Goal: Feedback & Contribution: Contribute content

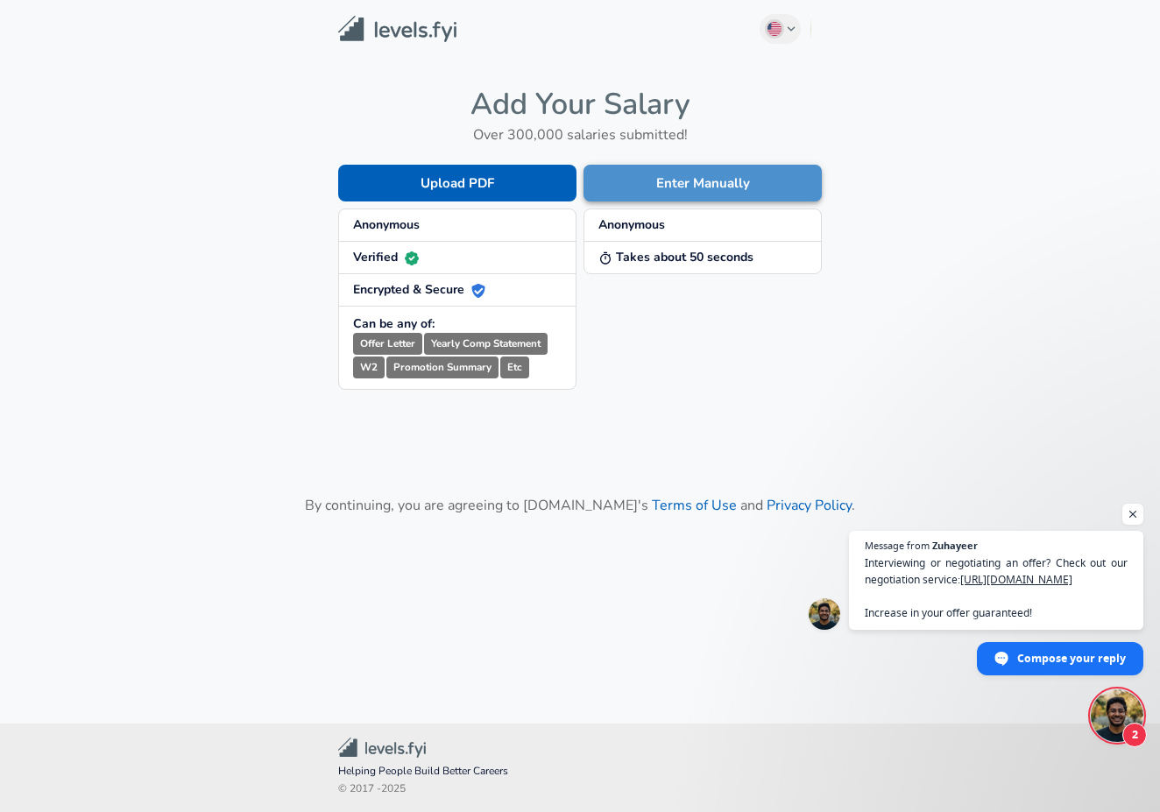
click at [625, 169] on button "Enter Manually" at bounding box center [702, 183] width 238 height 37
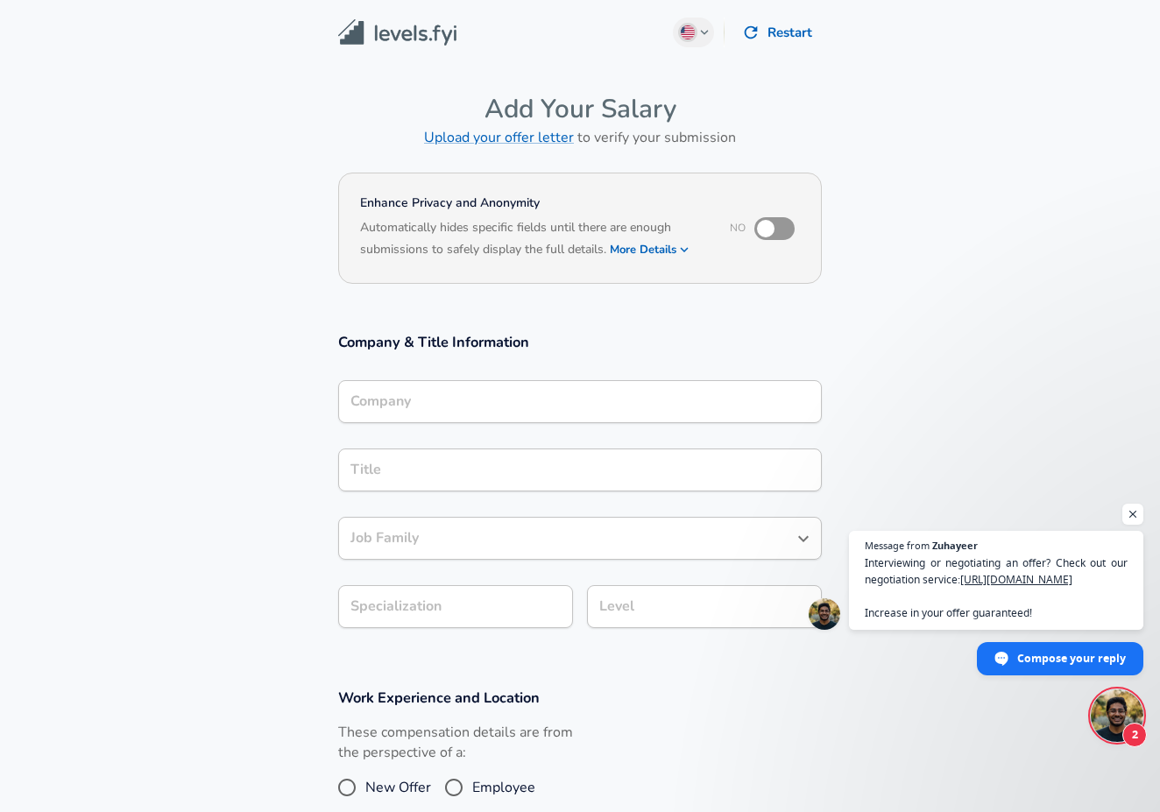
scroll to position [18, 0]
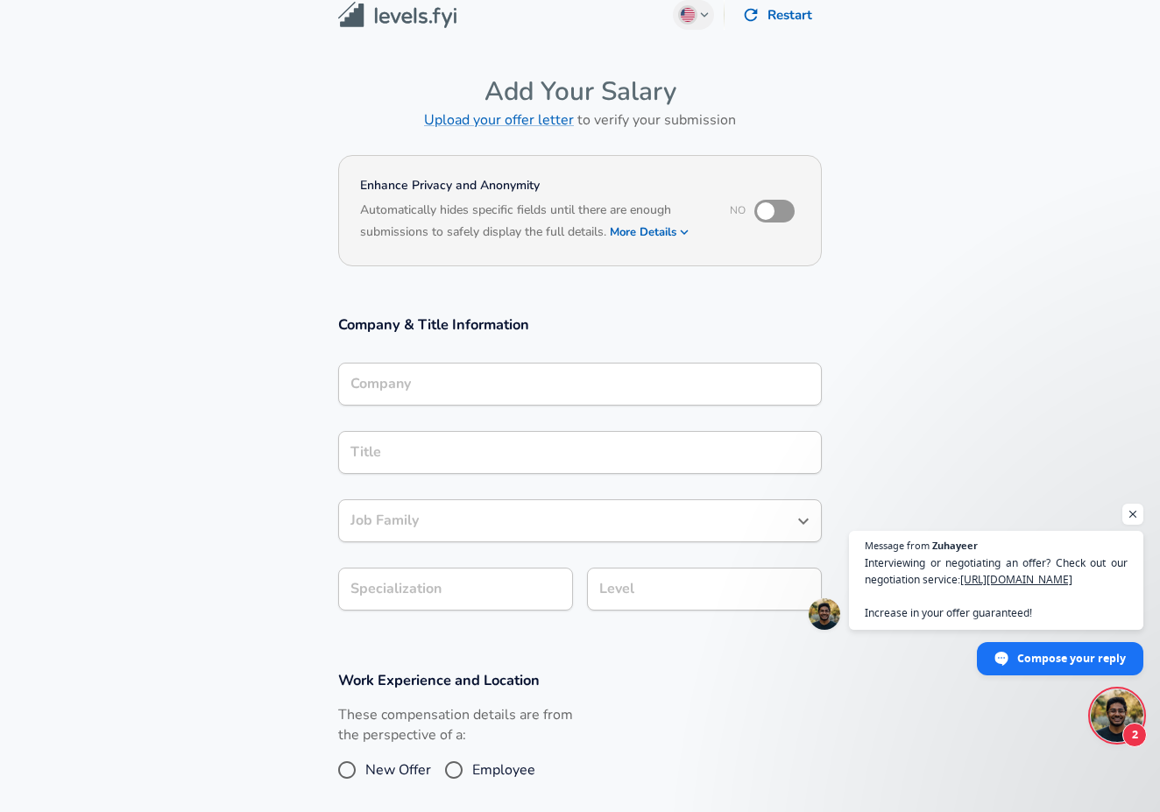
click at [455, 405] on div "Company" at bounding box center [580, 384] width 484 height 43
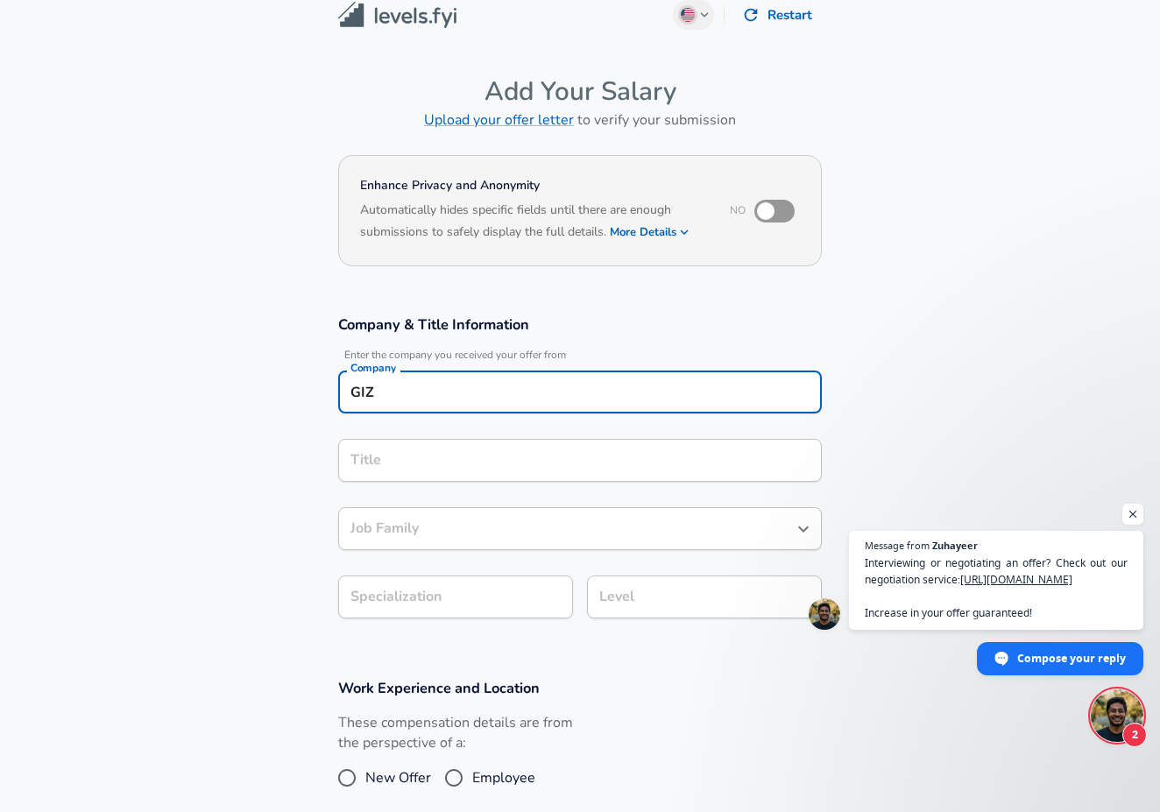
type input "GIZ"
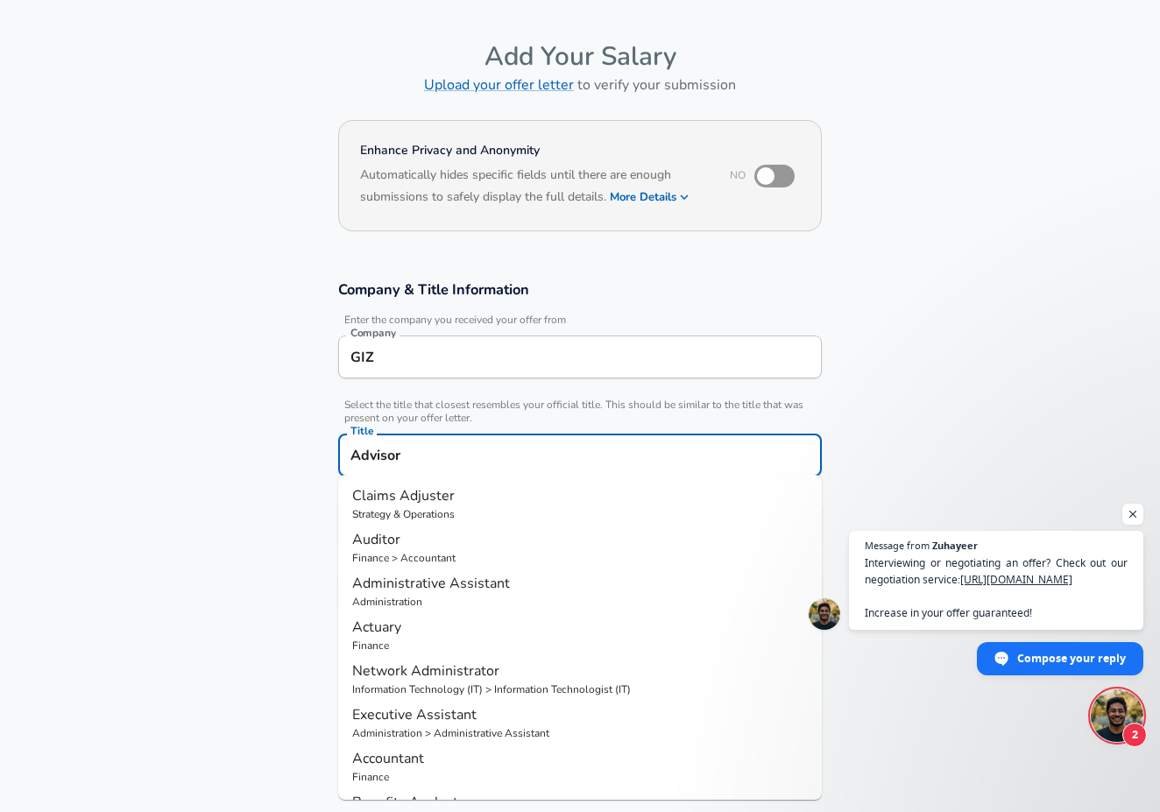
type input "Advisor"
click at [214, 477] on section "Company & Title Information Enter the company you received your offer from Comp…" at bounding box center [580, 455] width 1160 height 393
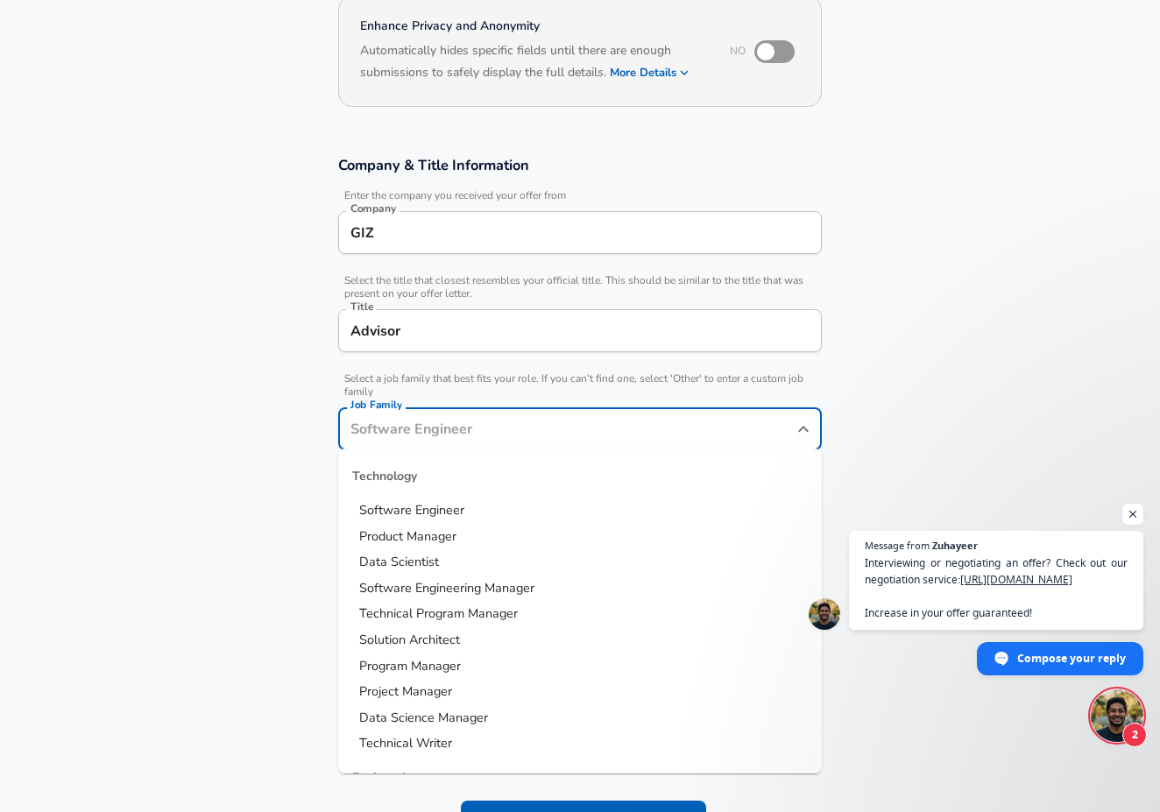
click at [431, 415] on input "Job Family" at bounding box center [566, 428] width 441 height 27
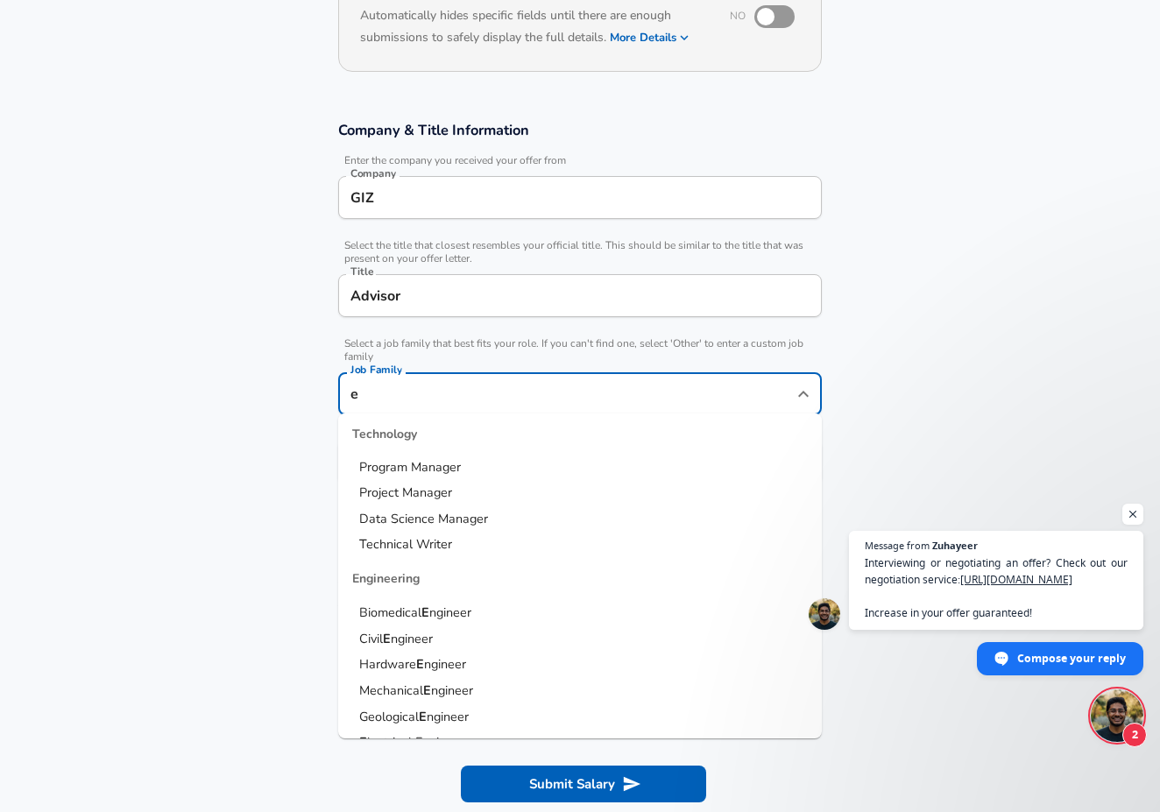
scroll to position [0, 0]
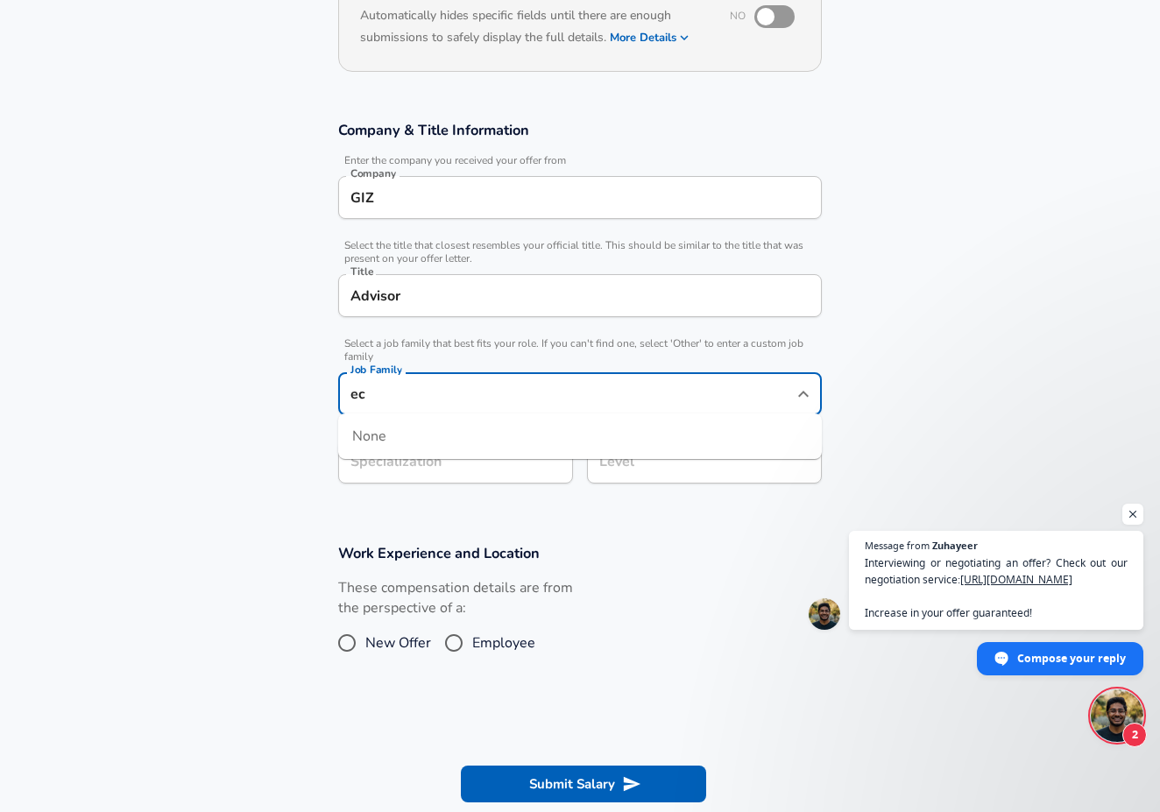
type input "e"
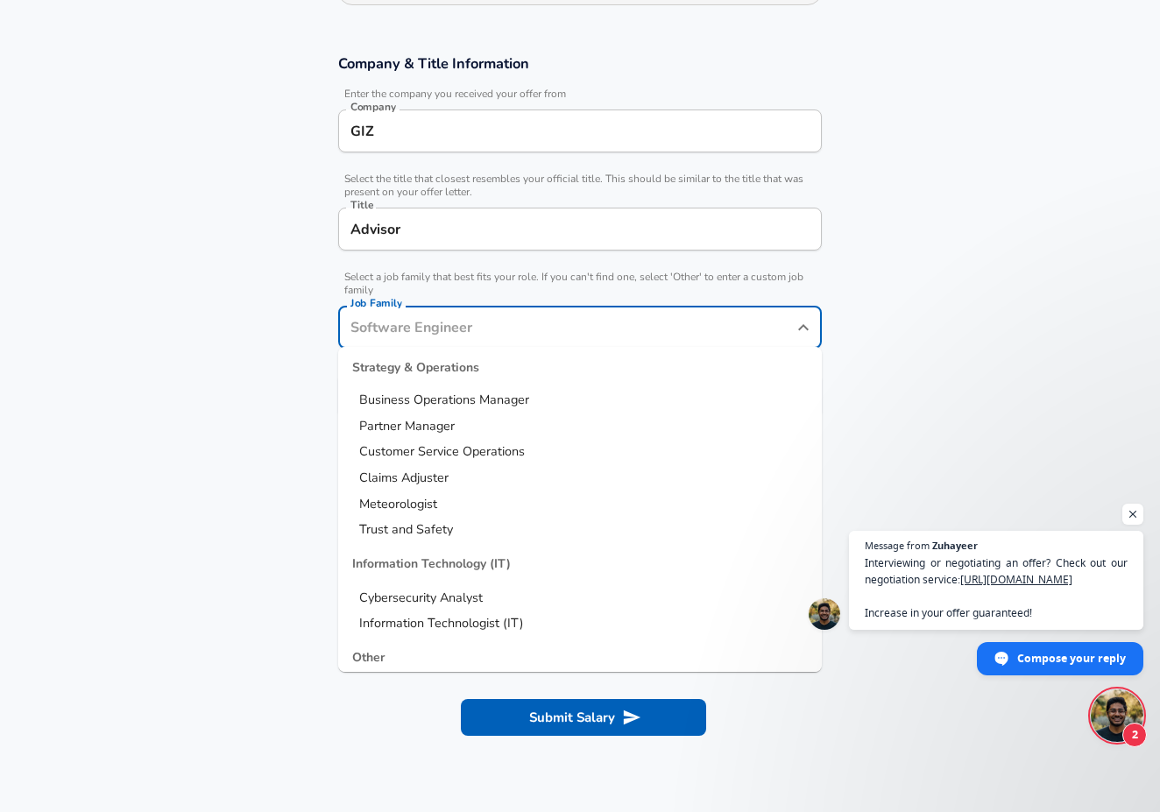
scroll to position [312, 0]
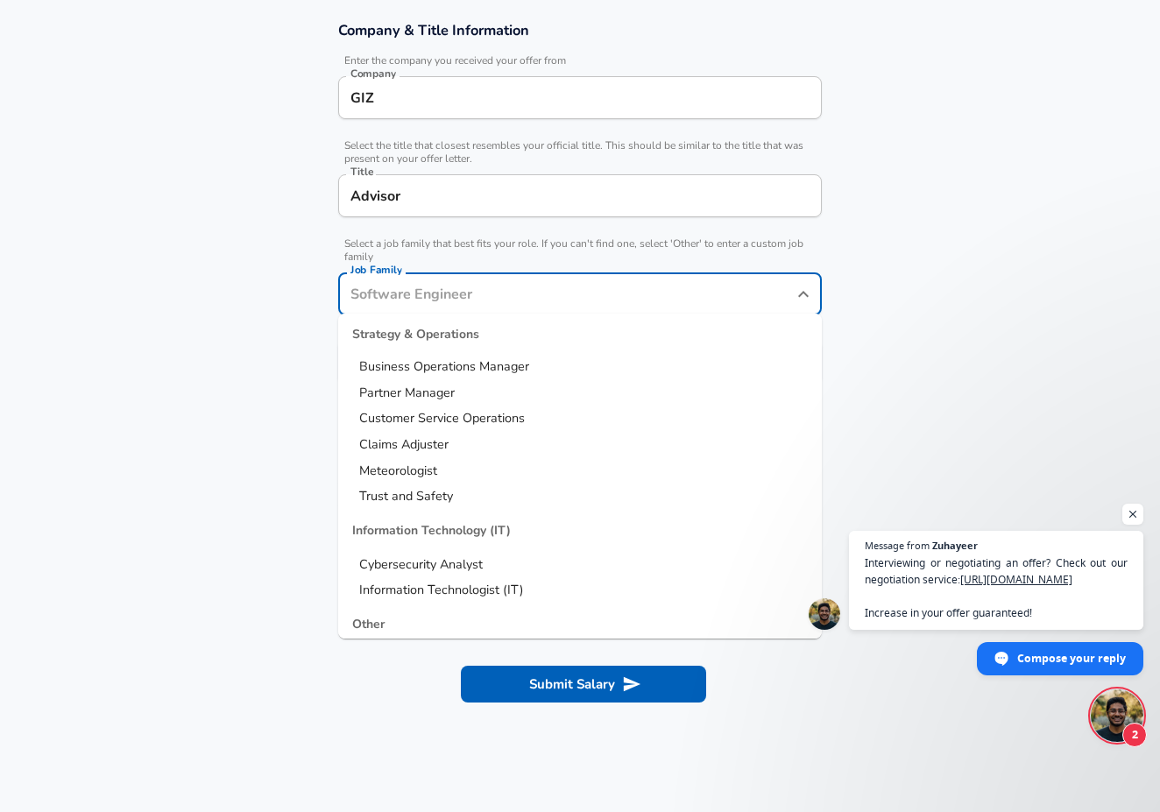
click at [389, 649] on span "Other" at bounding box center [375, 658] width 32 height 18
type input "Other"
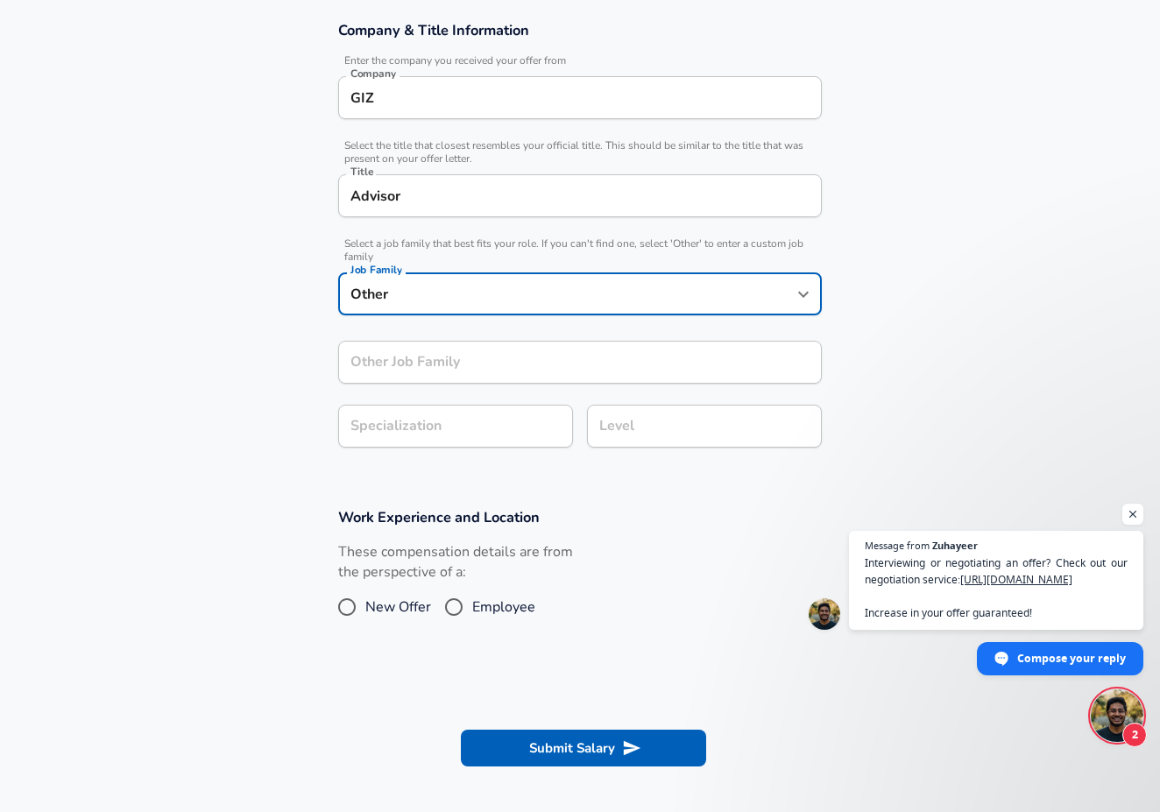
click at [391, 350] on div "Other Job Family Other Job Family" at bounding box center [580, 362] width 484 height 43
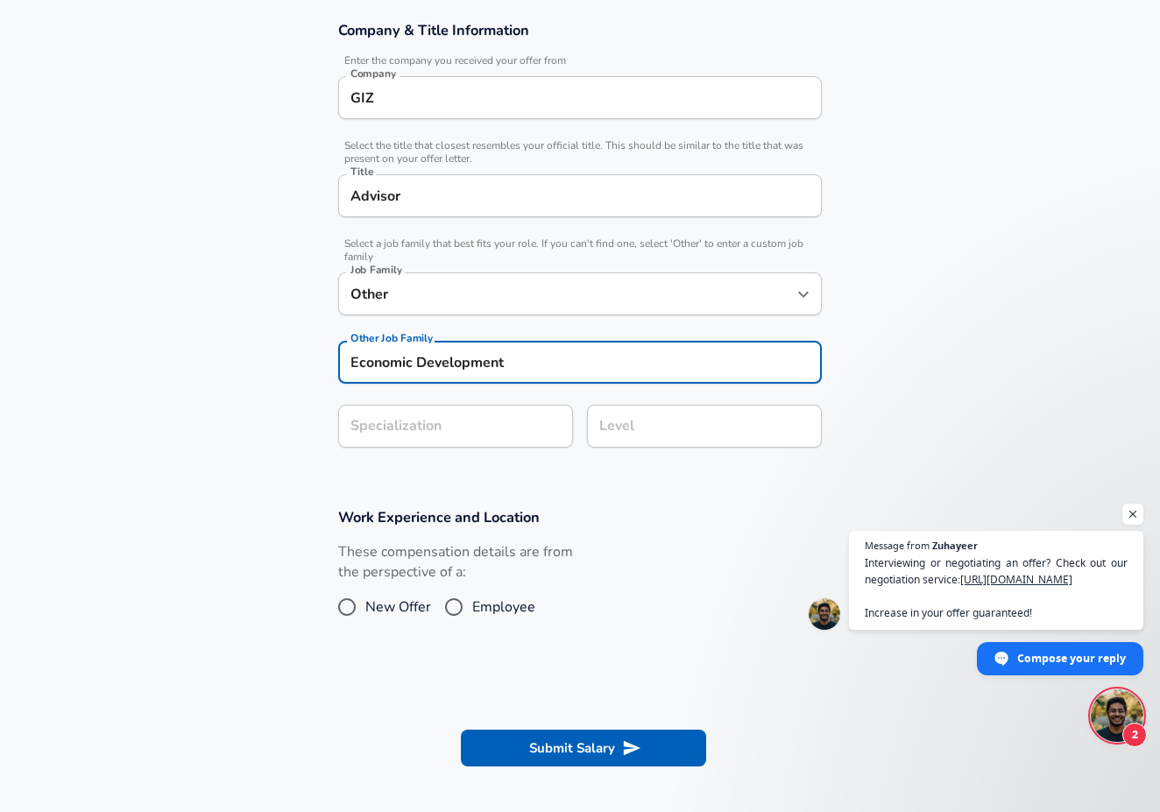
type input "Economic Development"
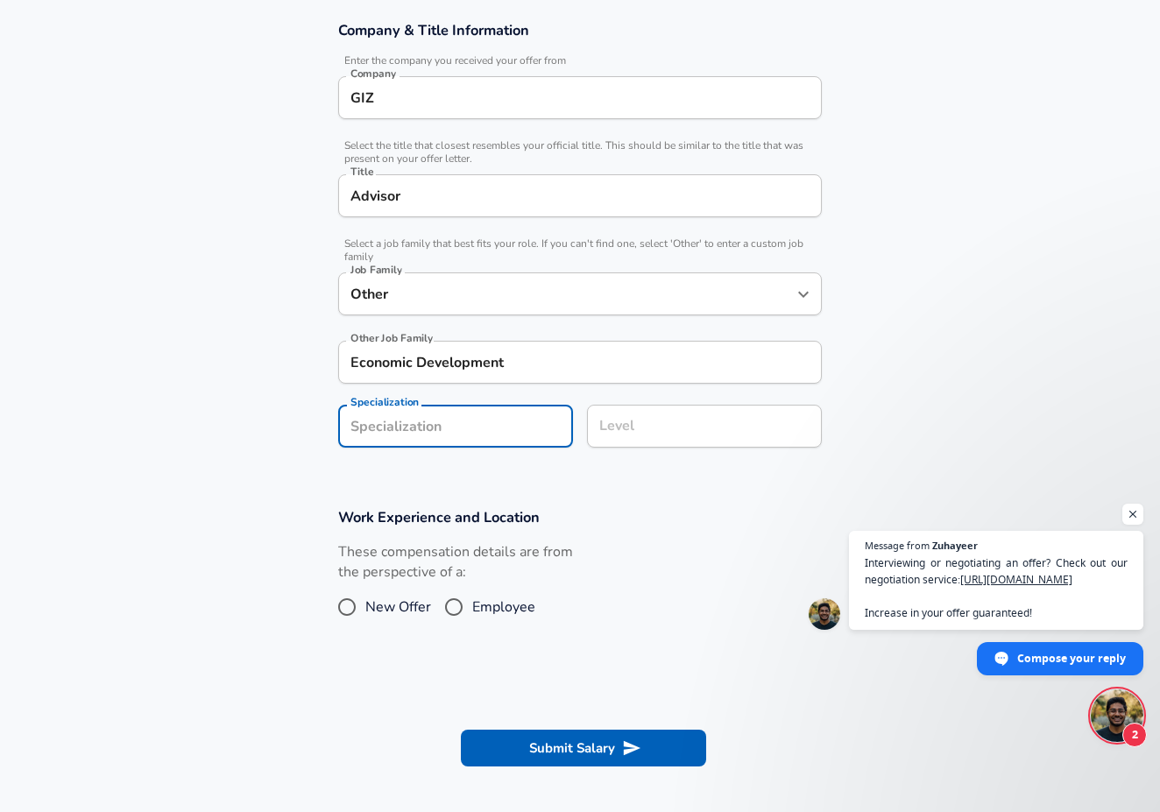
scroll to position [364, 0]
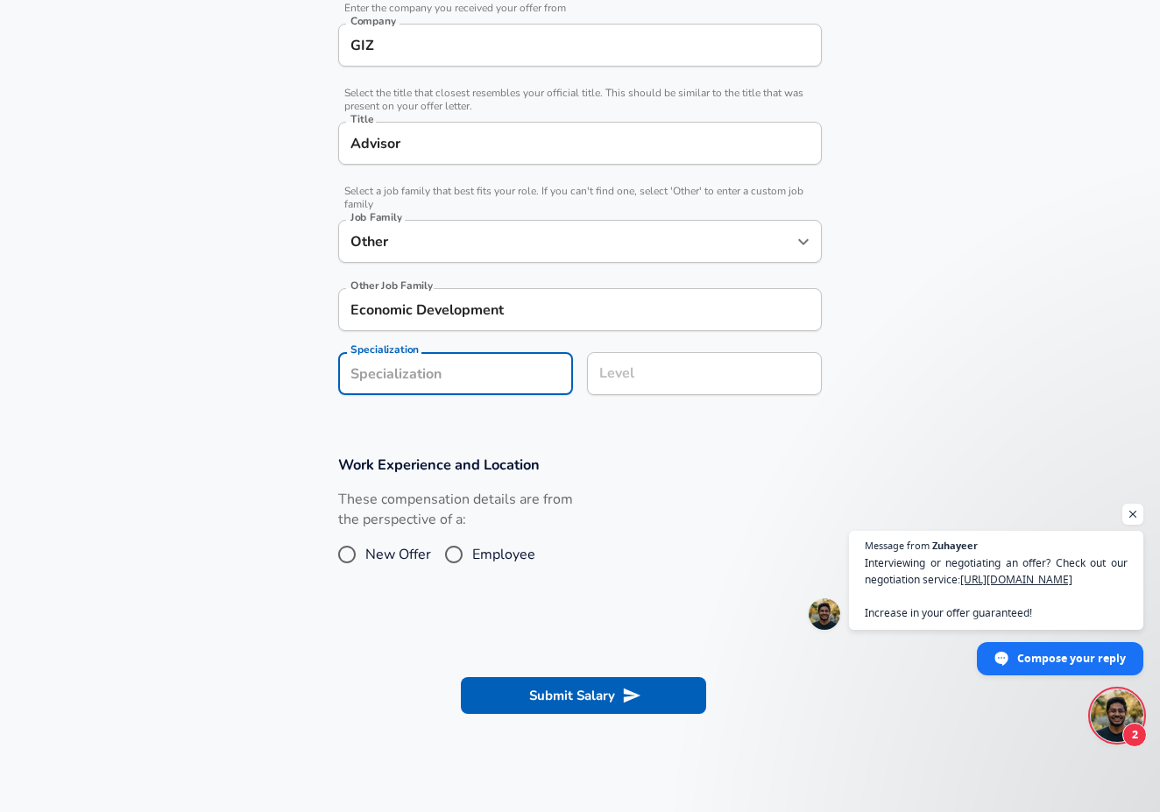
drag, startPoint x: 391, startPoint y: 350, endPoint x: 385, endPoint y: 417, distance: 66.8
click at [385, 417] on section "Company & Title Information Enter the company you received your offer from Comp…" at bounding box center [580, 190] width 1160 height 487
type input "Economics"
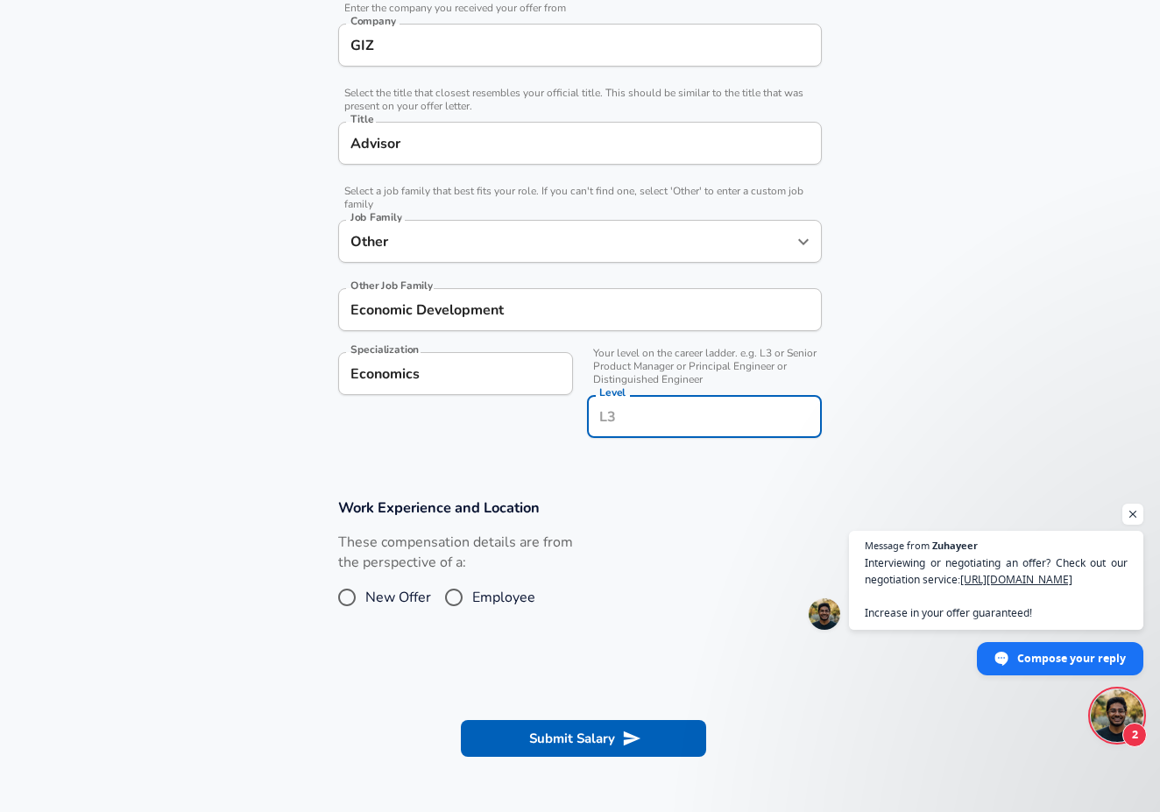
scroll to position [399, 0]
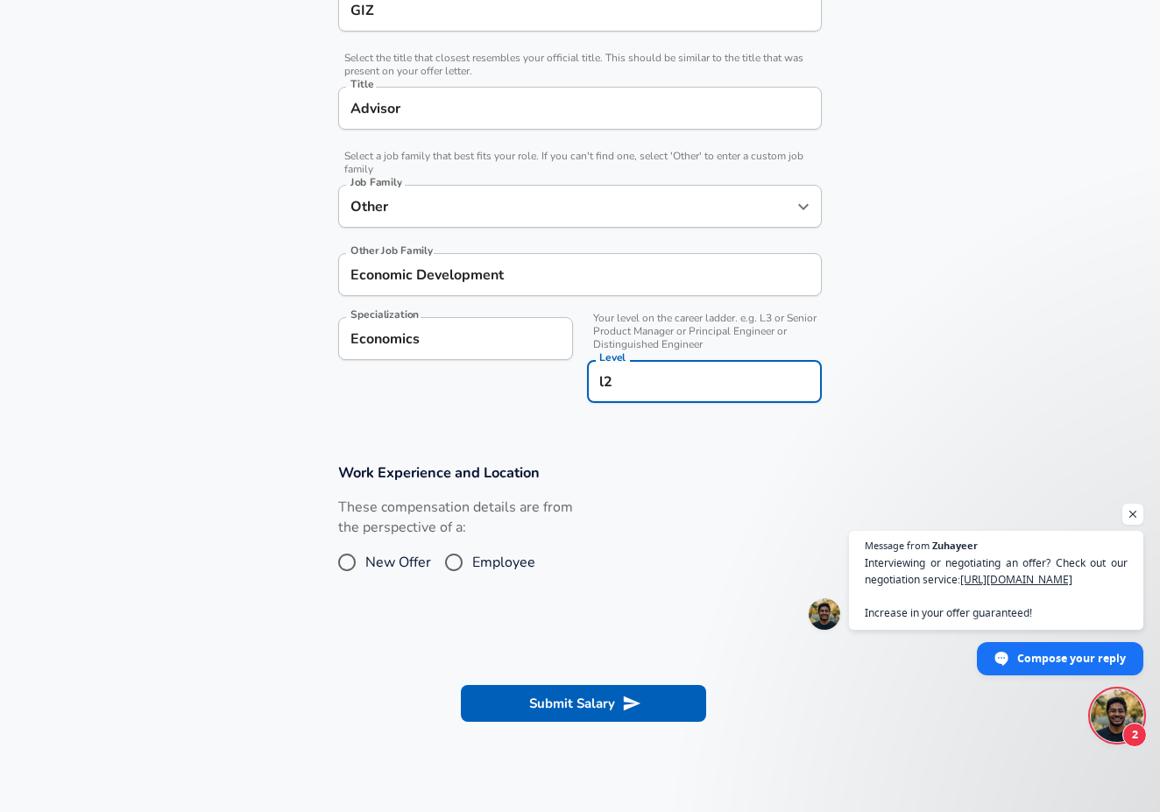
type input "l"
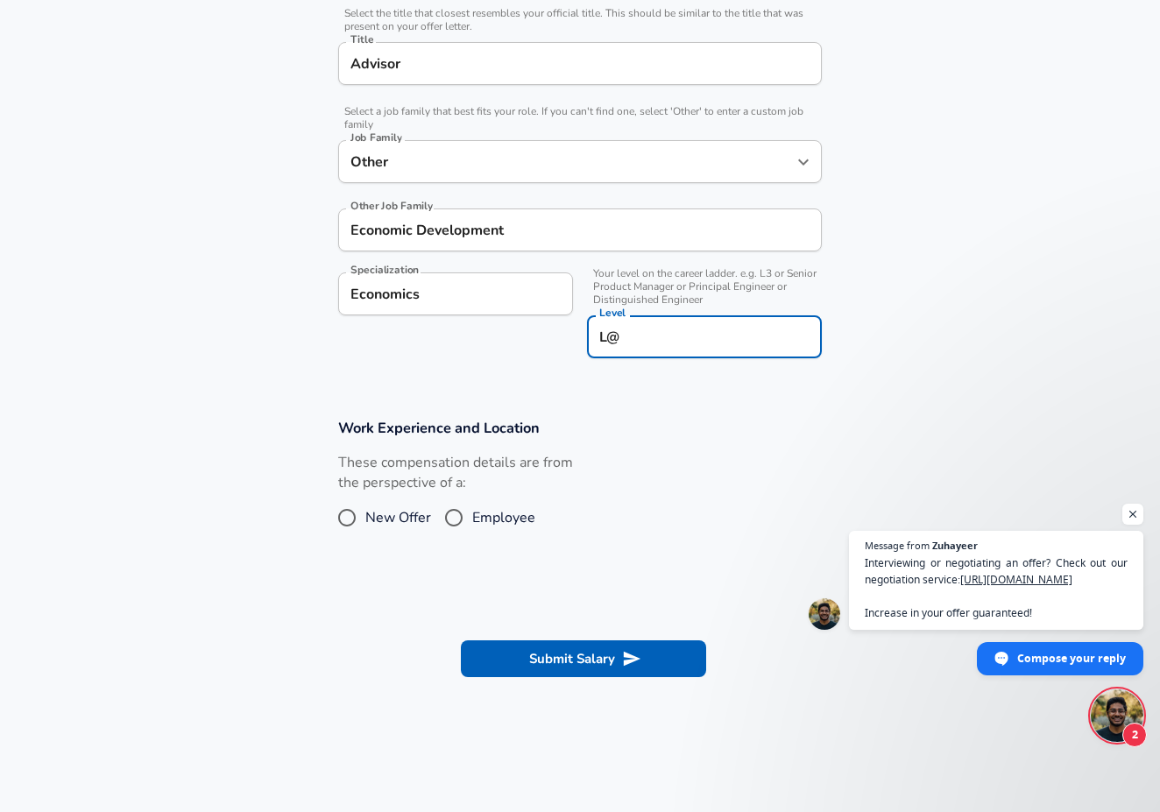
scroll to position [450, 0]
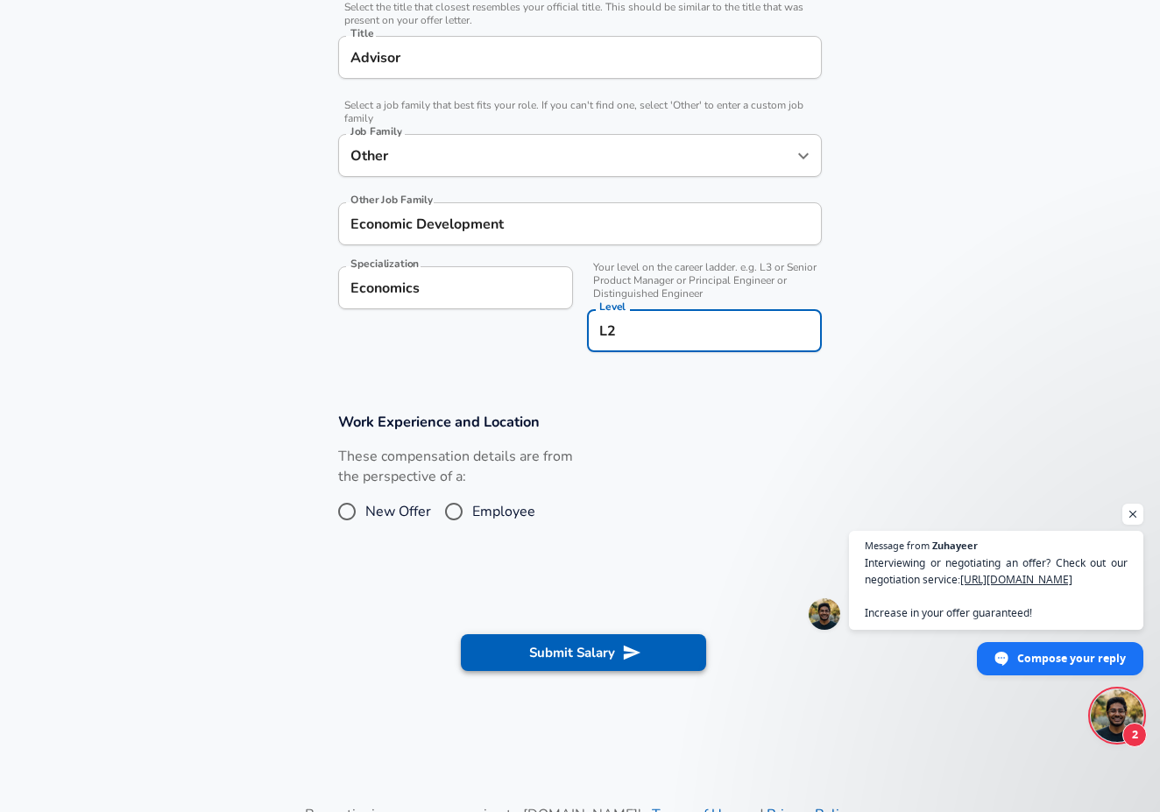
type input "L2"
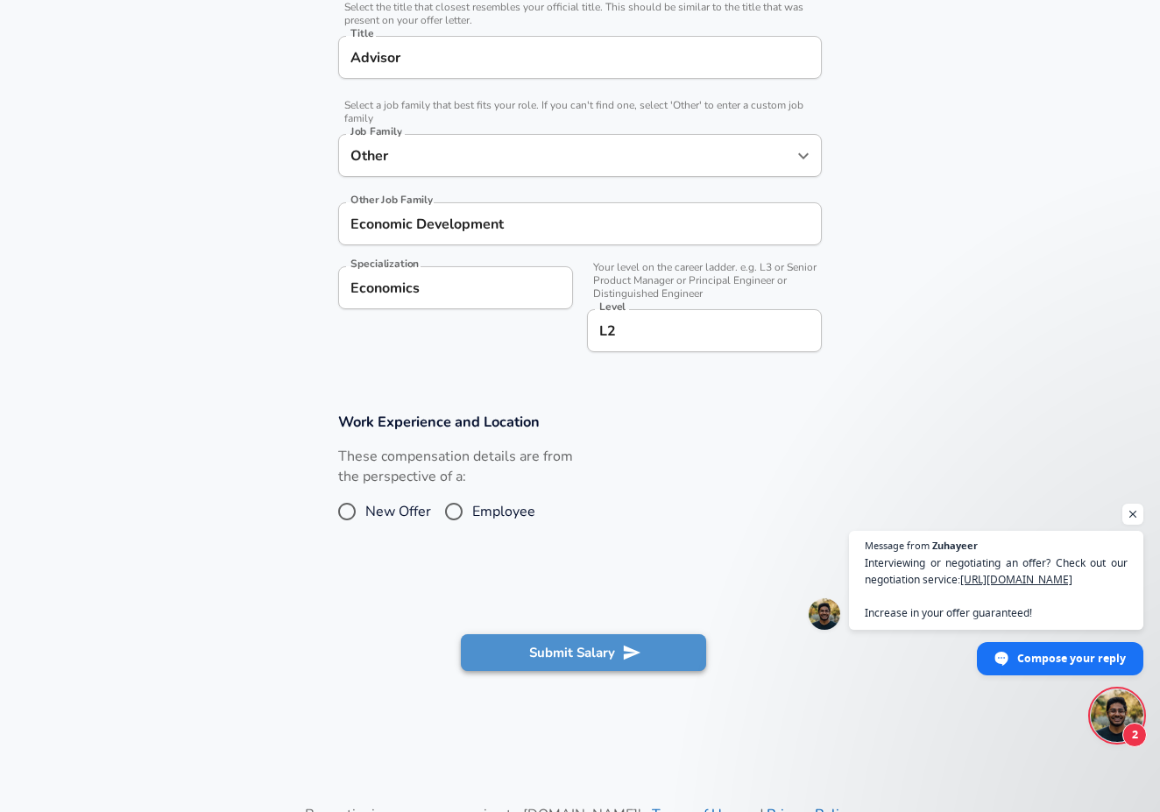
click at [595, 636] on button "Submit Salary" at bounding box center [583, 652] width 245 height 37
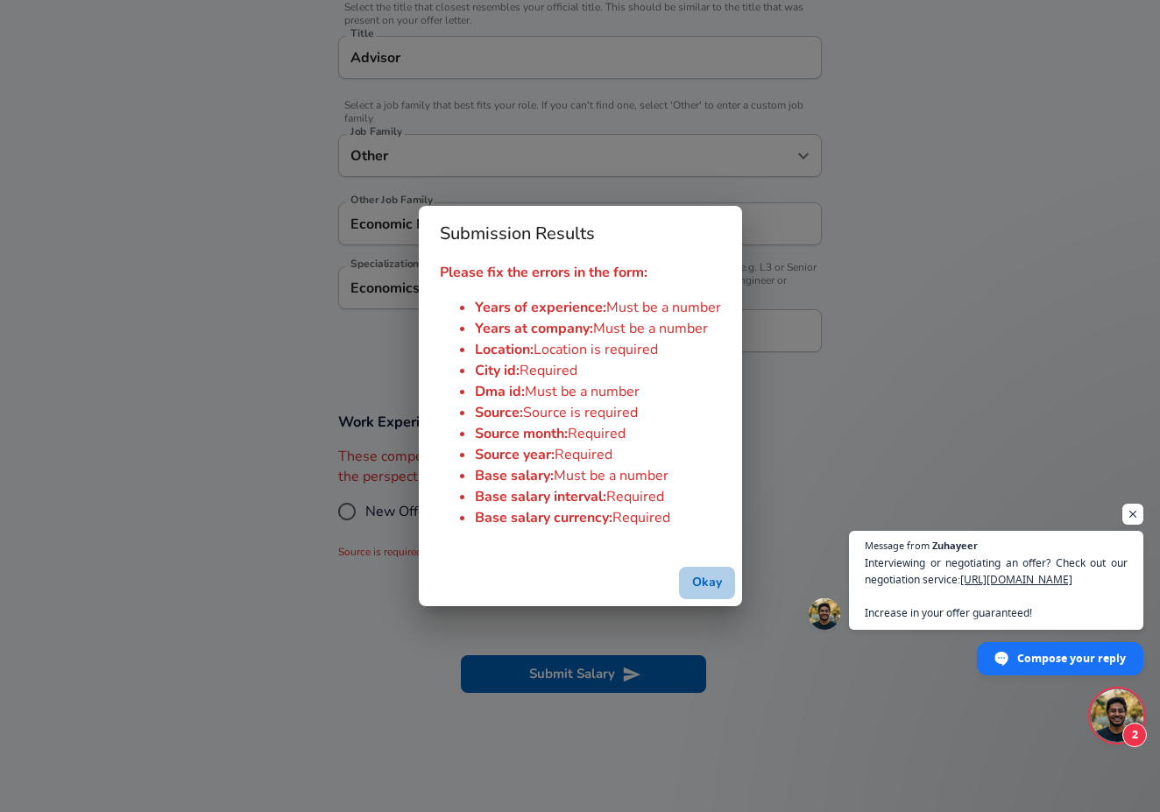
click at [696, 577] on button "Okay" at bounding box center [707, 583] width 56 height 32
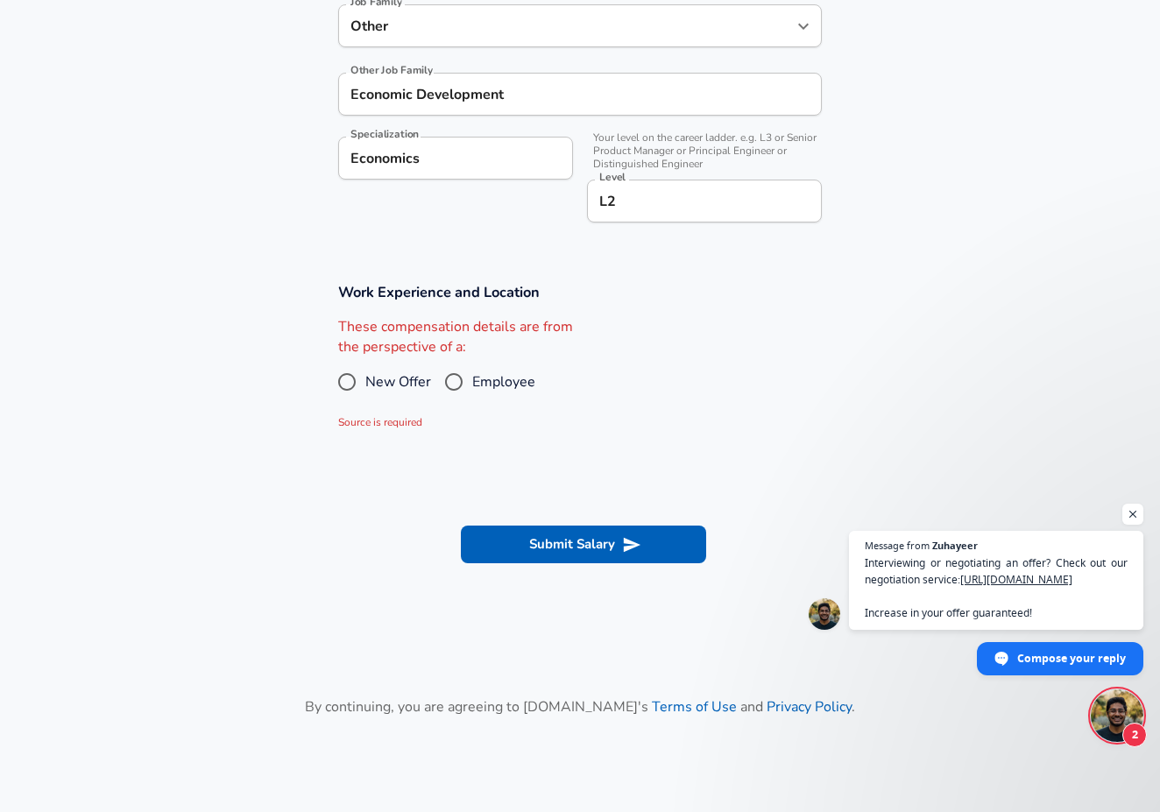
scroll to position [583, 0]
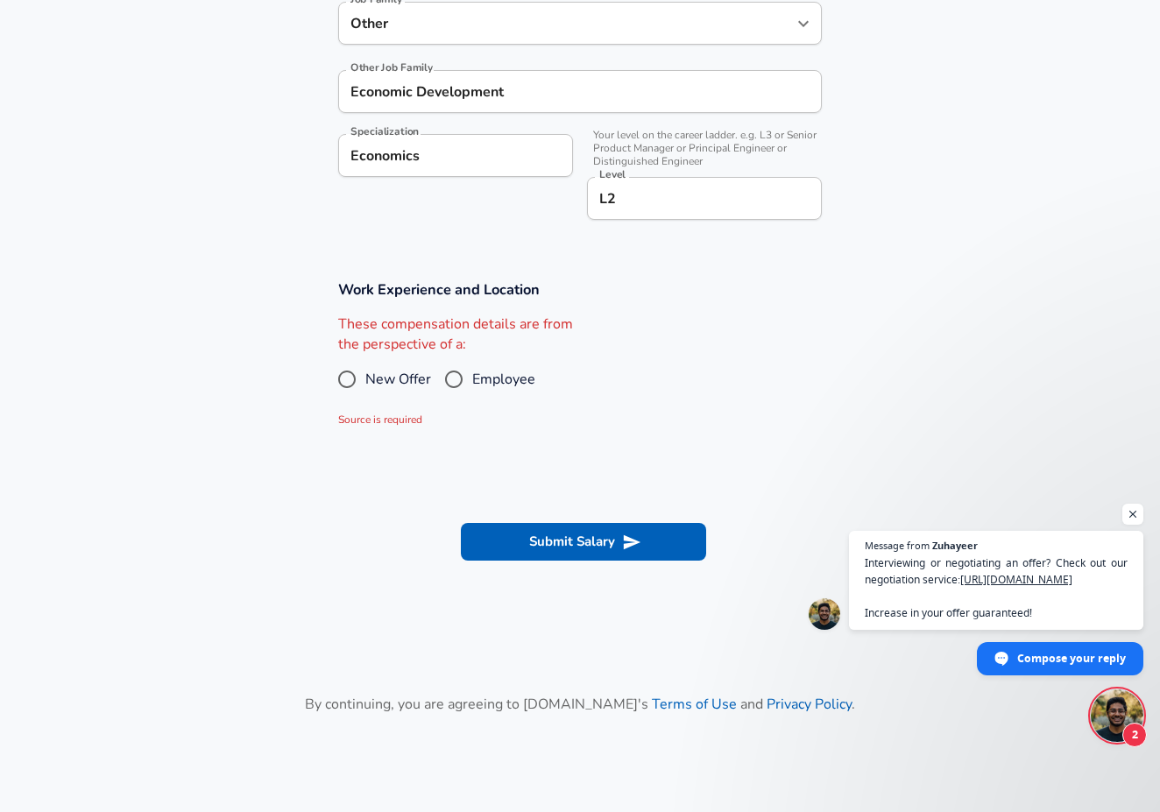
click at [456, 379] on input "Employee" at bounding box center [453, 379] width 37 height 28
radio input "true"
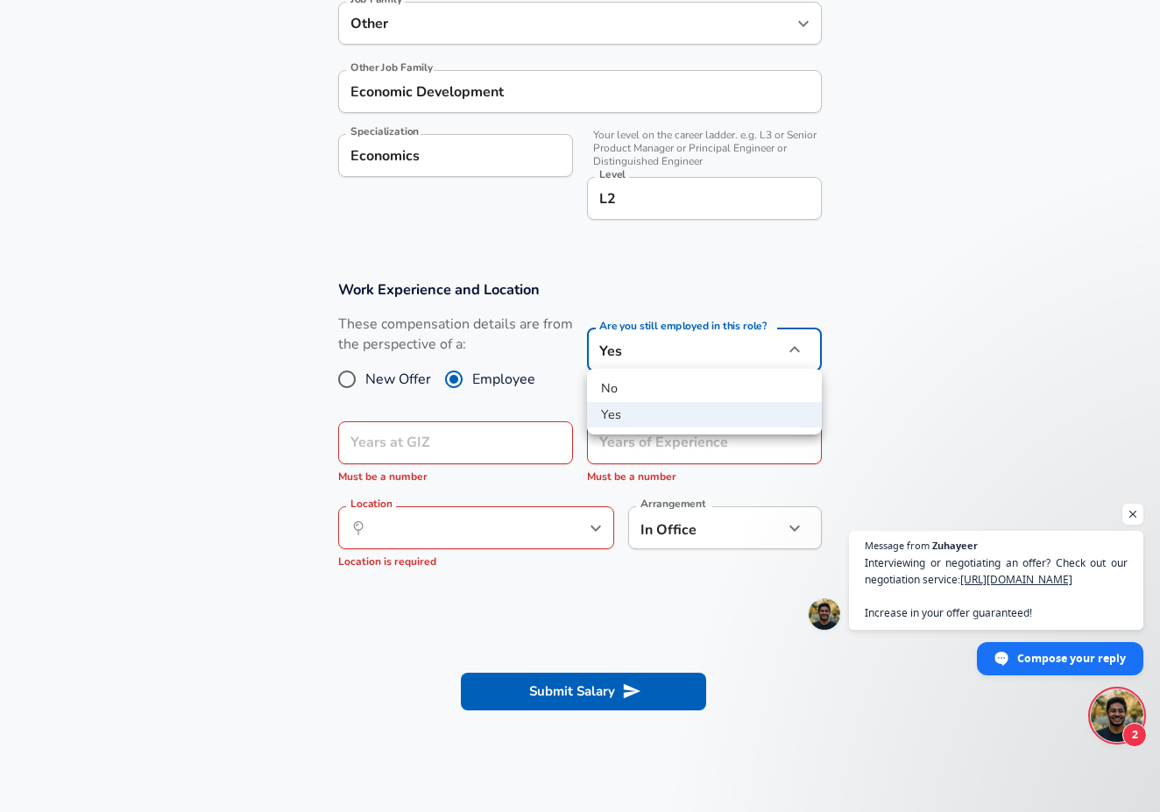
click at [653, 392] on li "No" at bounding box center [704, 389] width 235 height 26
type input "no"
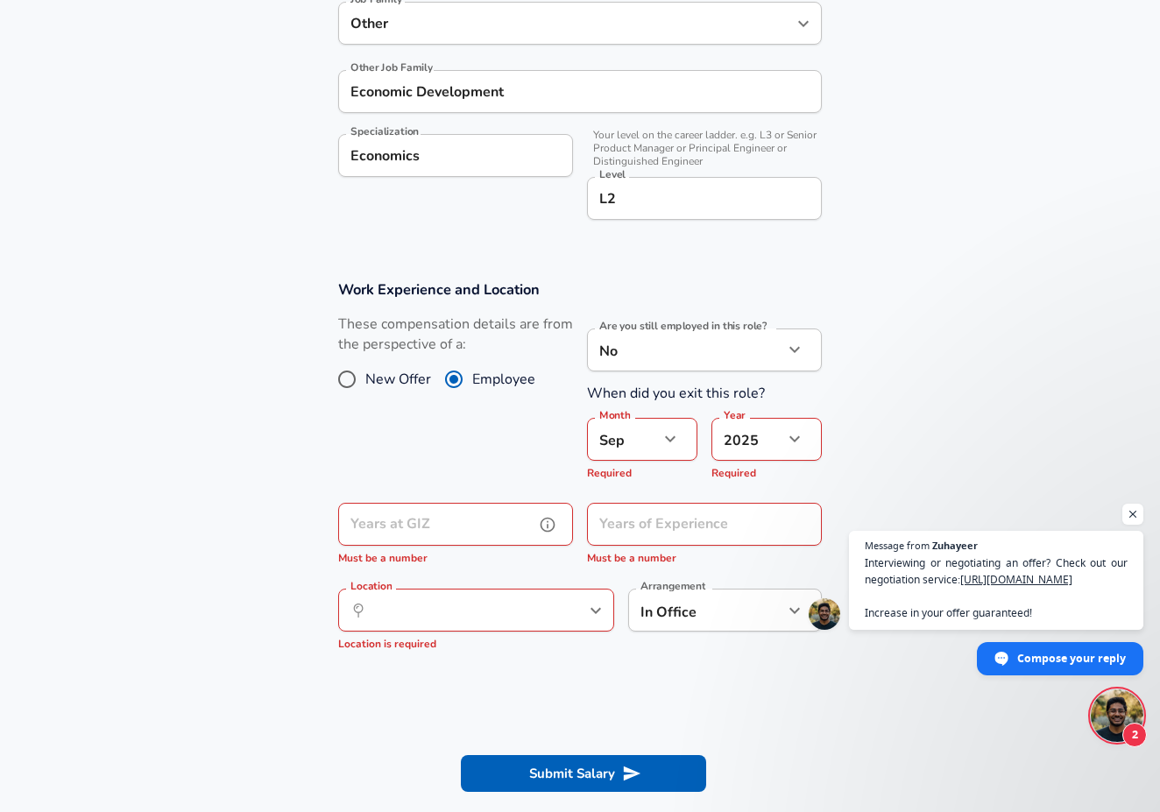
click at [497, 526] on input "Years at GIZ" at bounding box center [436, 524] width 196 height 43
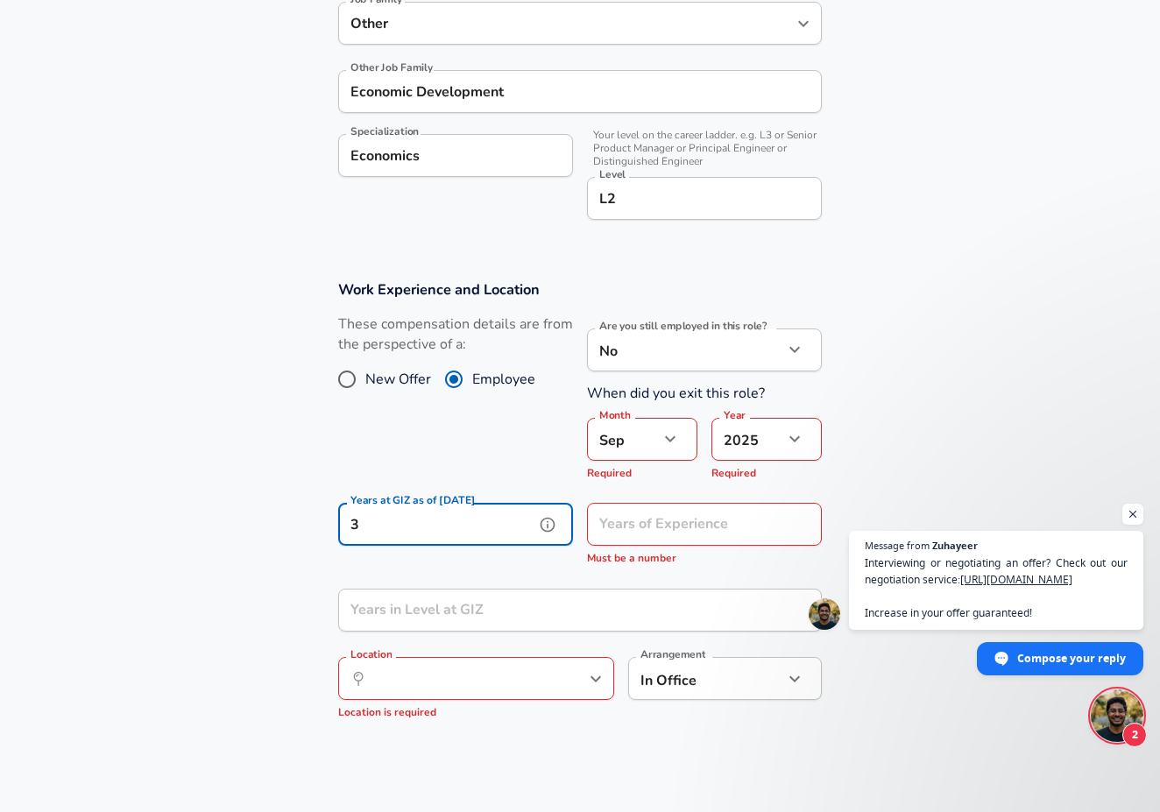
type input "3"
click at [658, 522] on input "Years of Experience" at bounding box center [685, 524] width 196 height 43
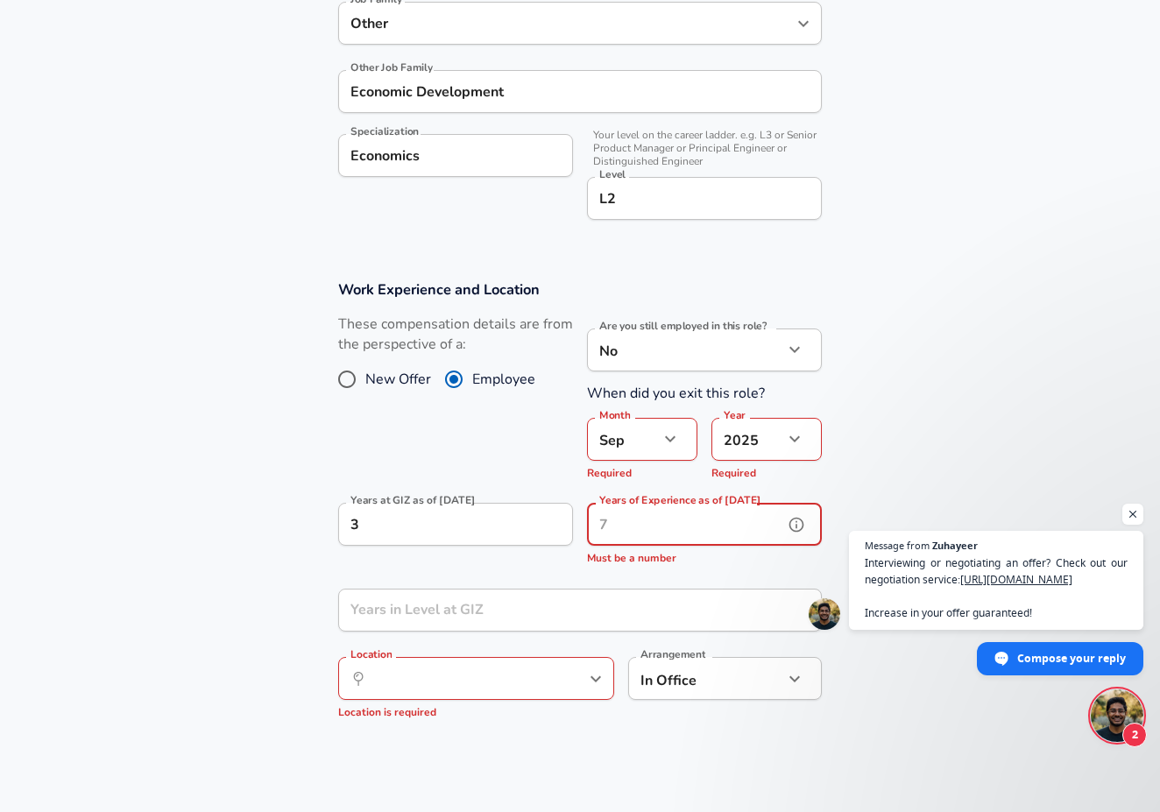
type input "5"
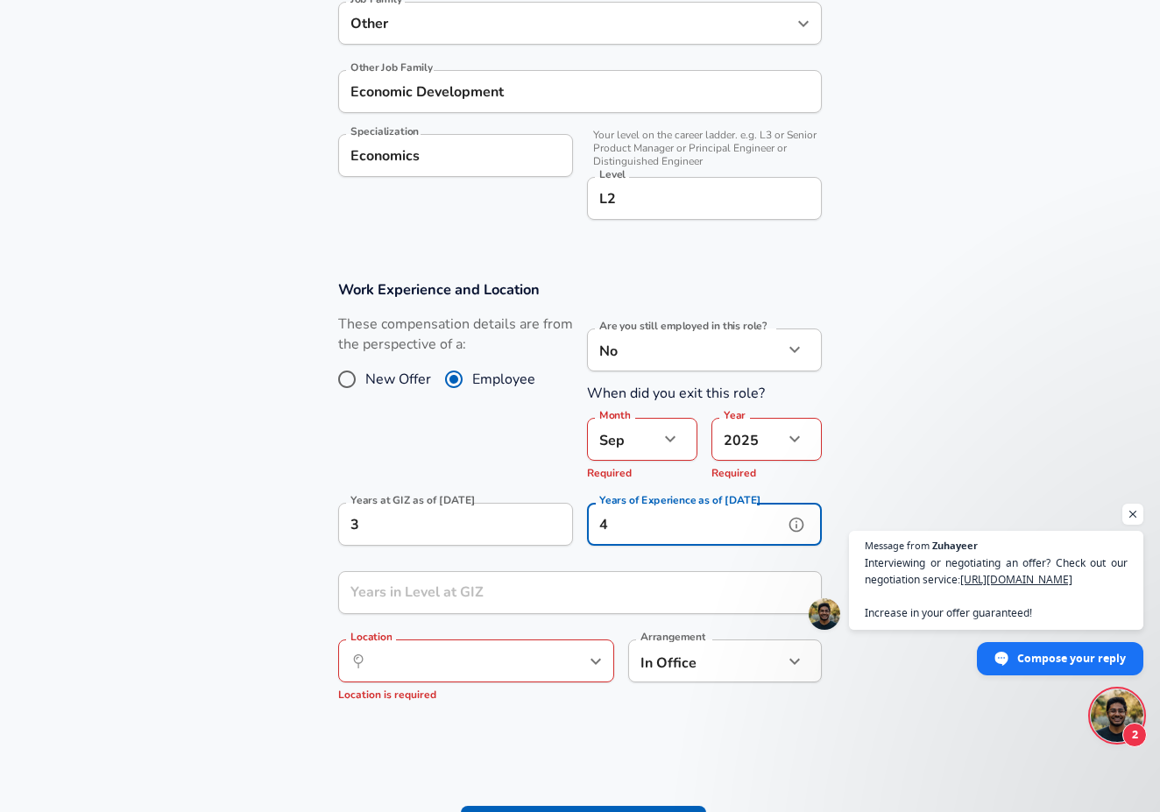
type input "4"
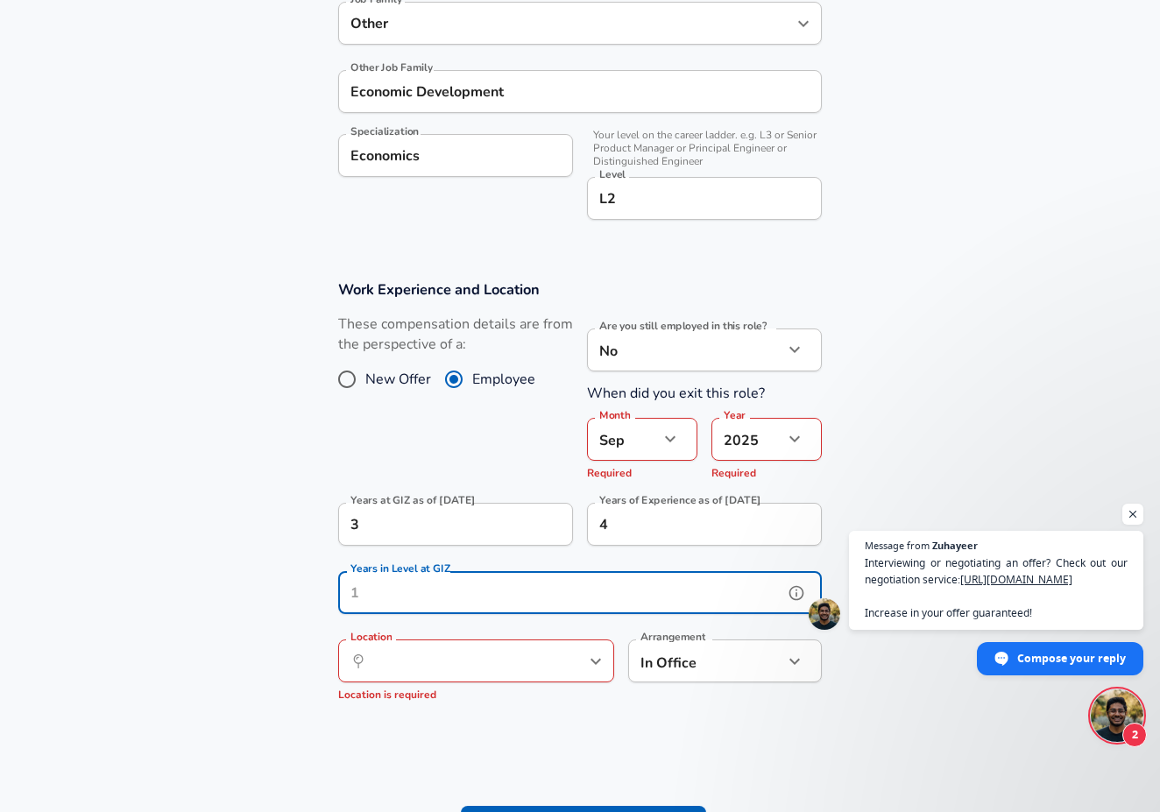
click at [558, 596] on input "Years in Level at GIZ" at bounding box center [560, 592] width 445 height 43
type input "3"
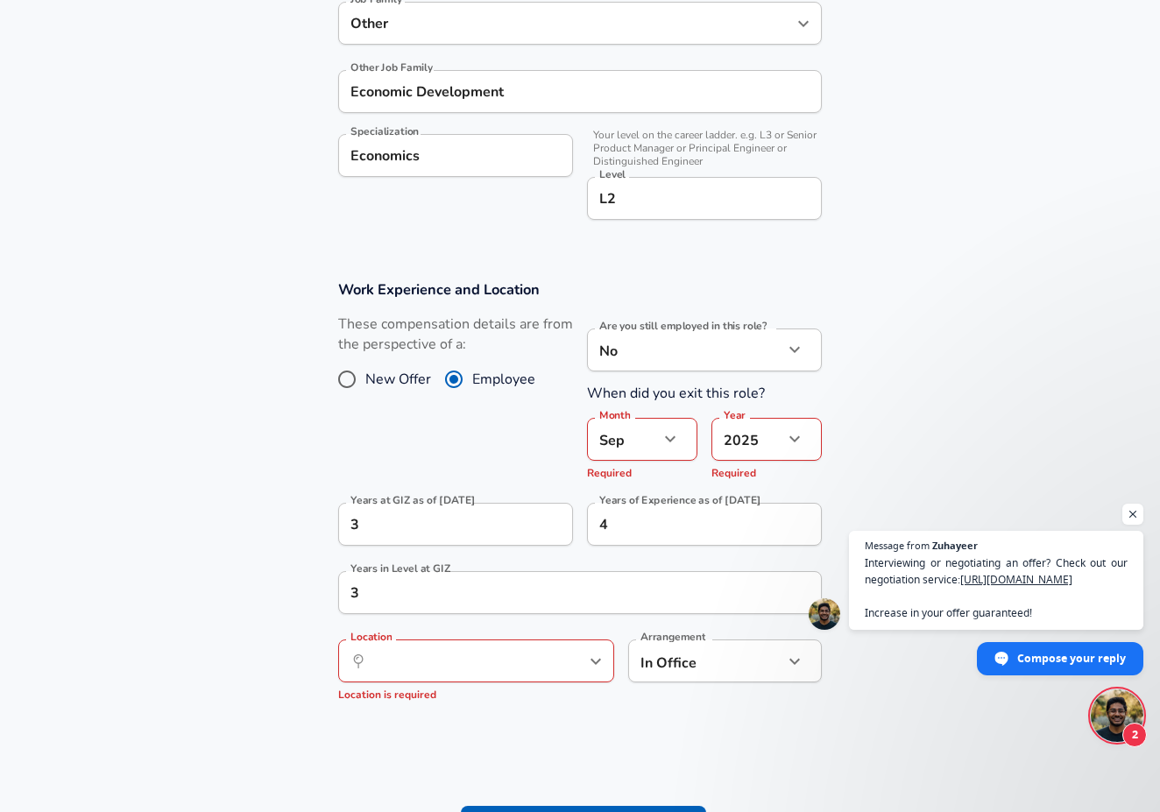
click at [210, 622] on section "Work Experience and Location These compensation details are from the perspectiv…" at bounding box center [580, 499] width 1160 height 480
click at [384, 665] on input "Location" at bounding box center [457, 660] width 180 height 27
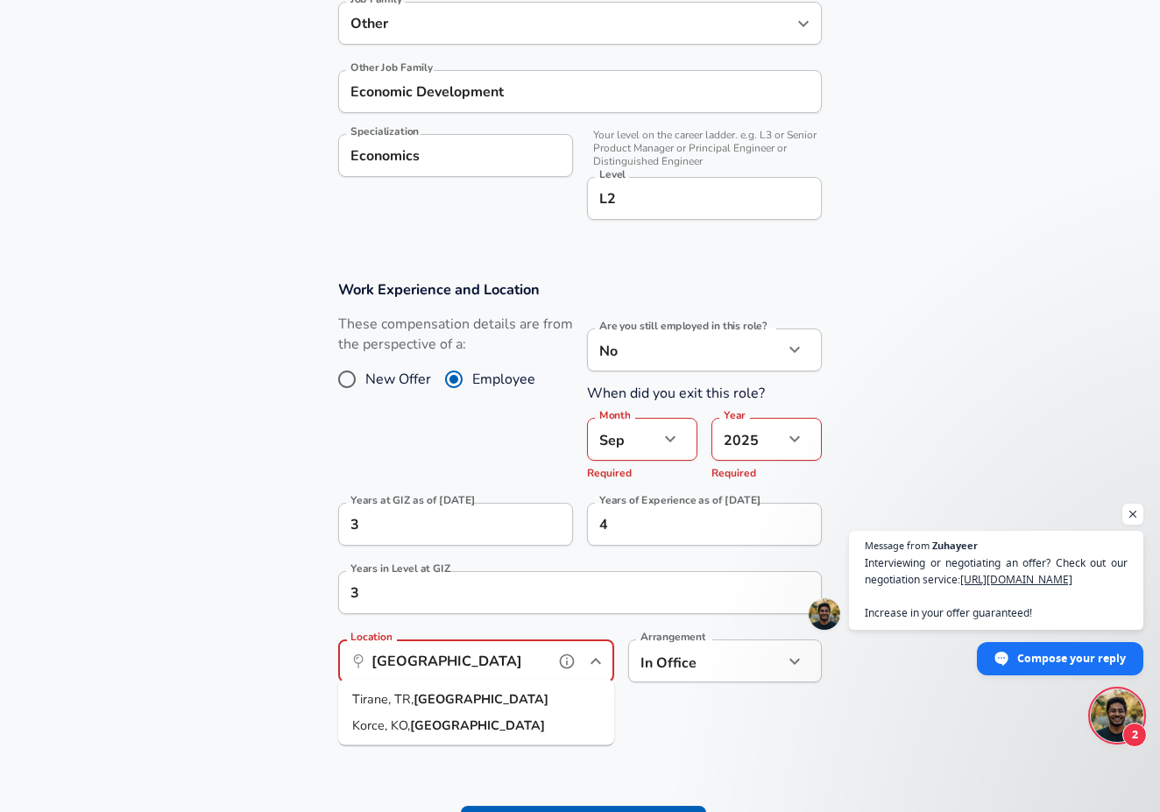
click at [424, 704] on strong "[GEOGRAPHIC_DATA]" at bounding box center [480, 699] width 135 height 18
type input "Tirane, [GEOGRAPHIC_DATA], [GEOGRAPHIC_DATA]"
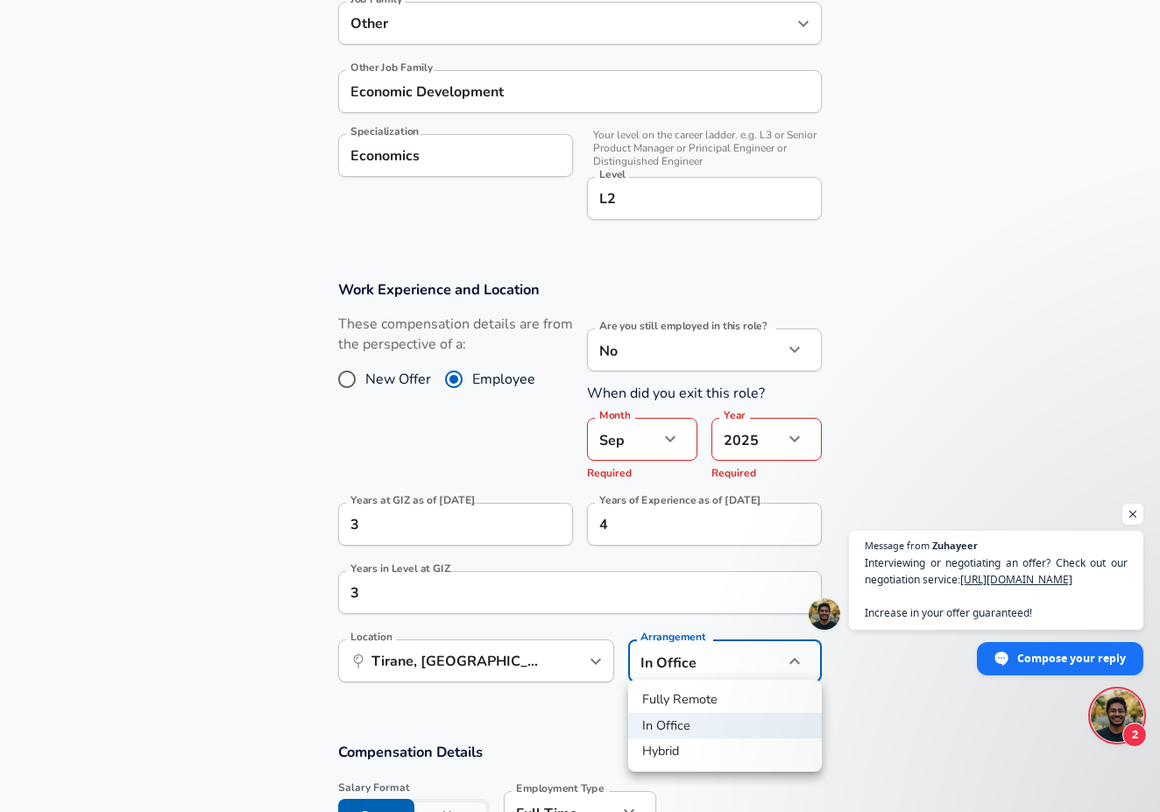
click at [279, 662] on div at bounding box center [580, 406] width 1160 height 812
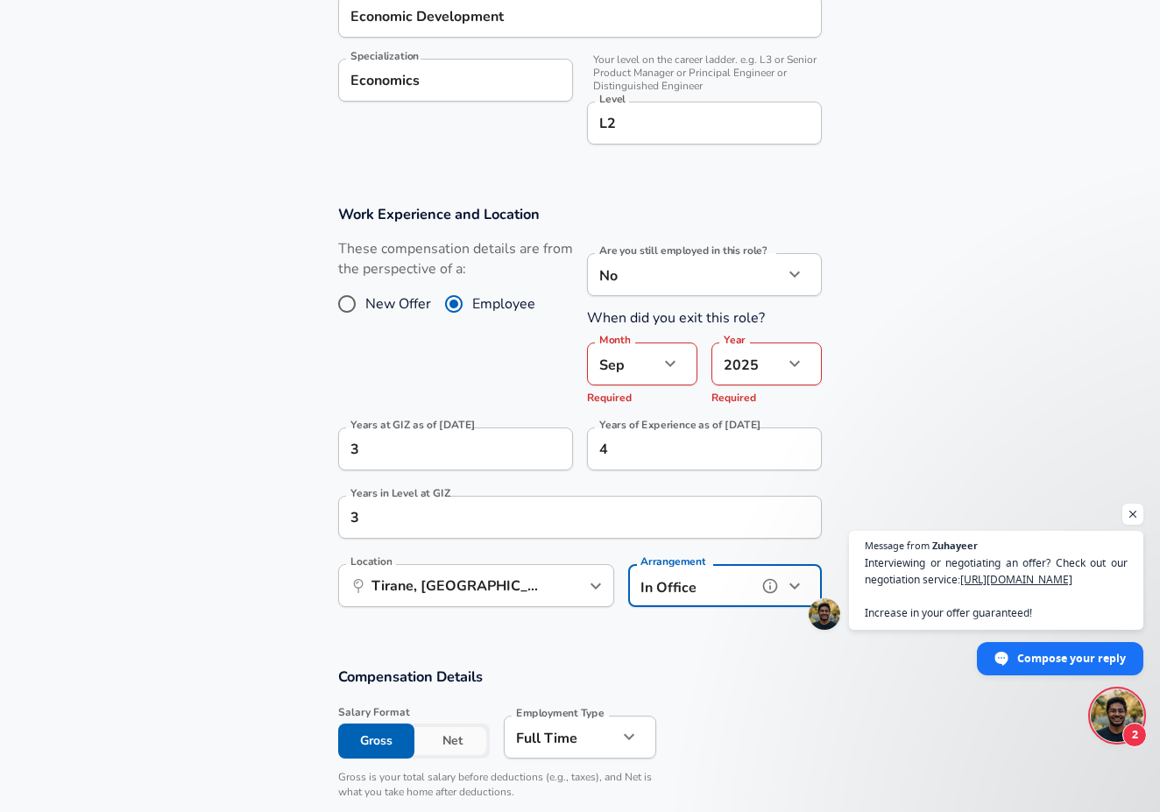
scroll to position [686, 0]
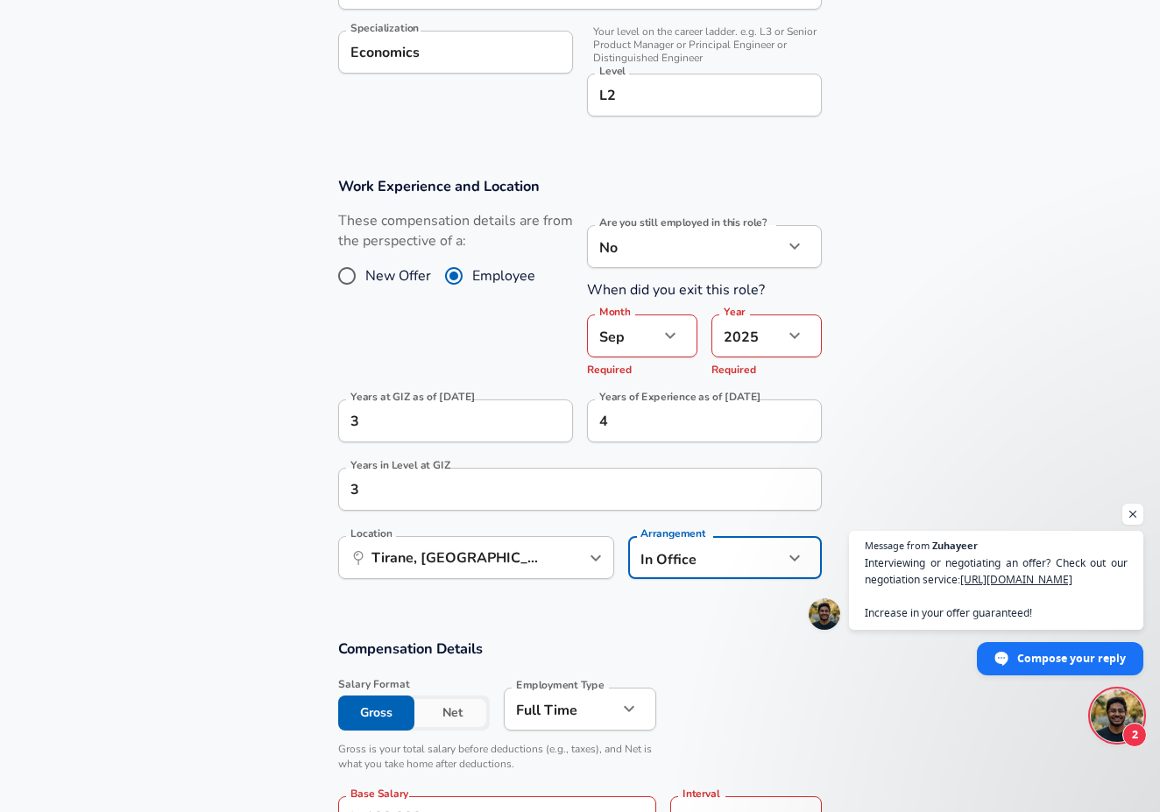
click at [690, 648] on li "Hybrid" at bounding box center [725, 648] width 194 height 26
type input "hybrid"
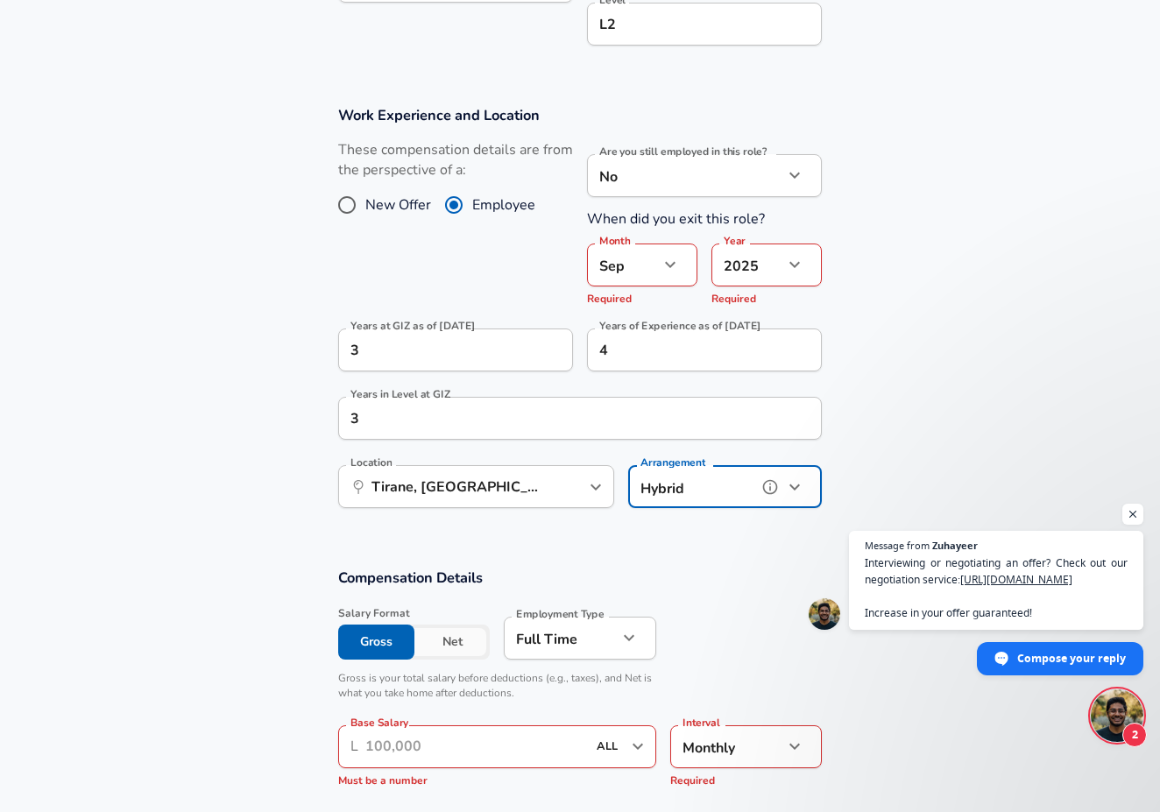
scroll to position [766, 0]
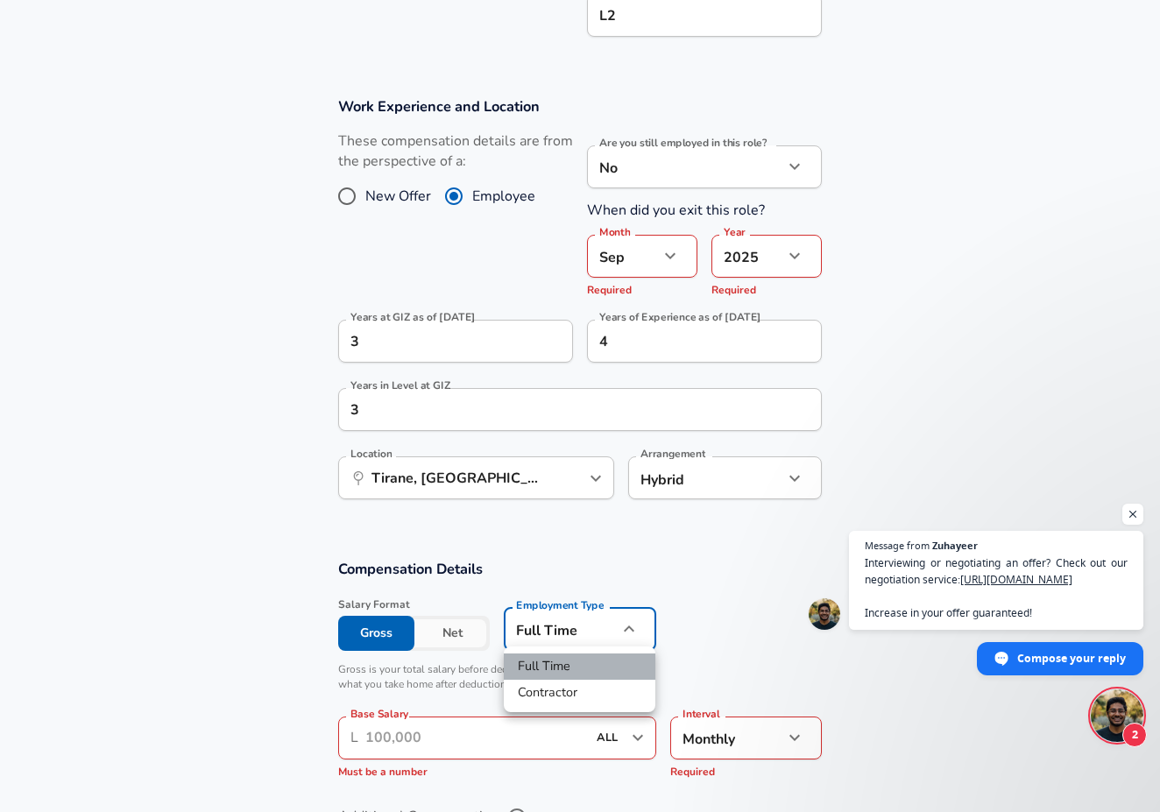
click at [578, 664] on li "Full Time" at bounding box center [580, 666] width 152 height 26
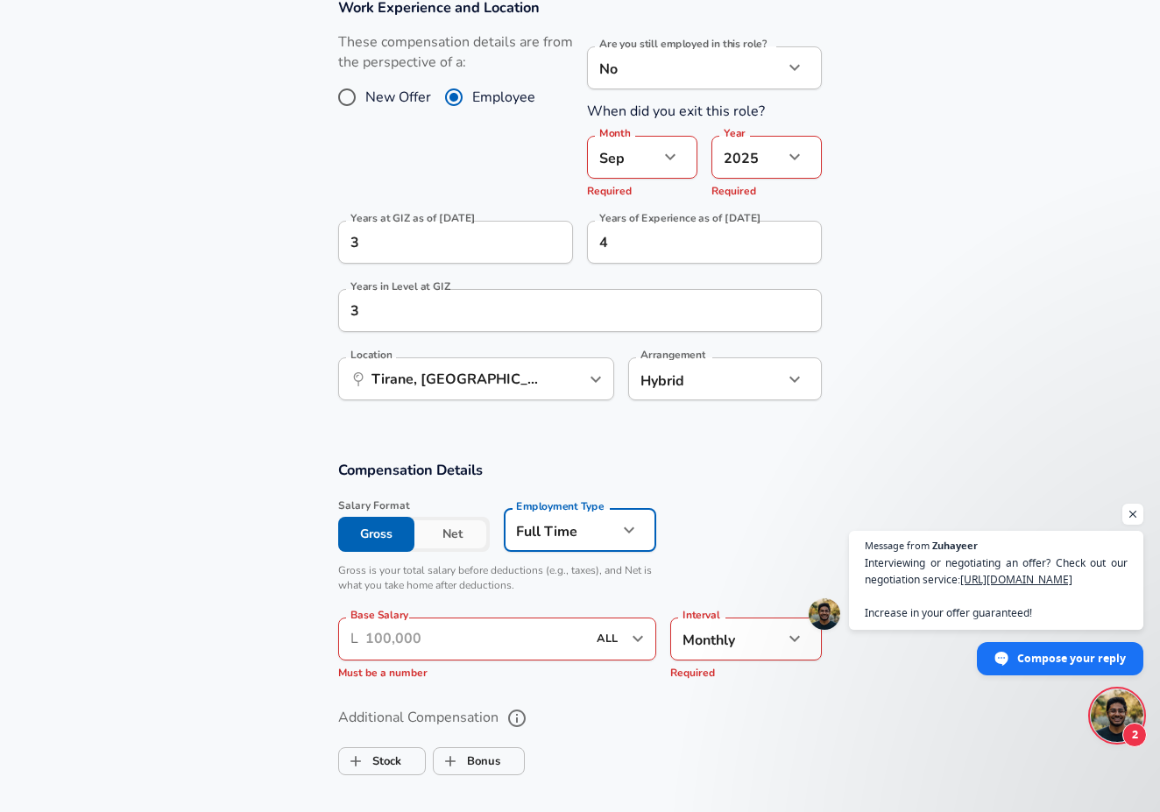
scroll to position [877, 0]
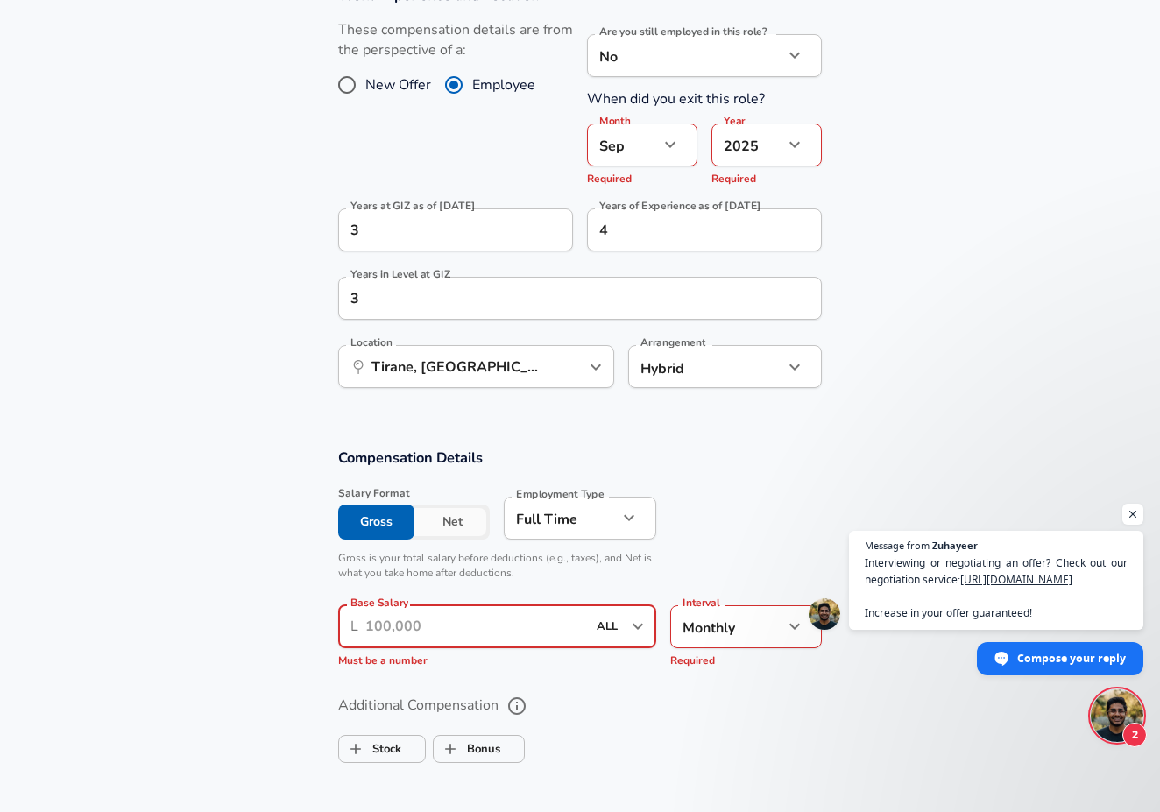
click at [477, 632] on input "Base Salary" at bounding box center [475, 626] width 221 height 43
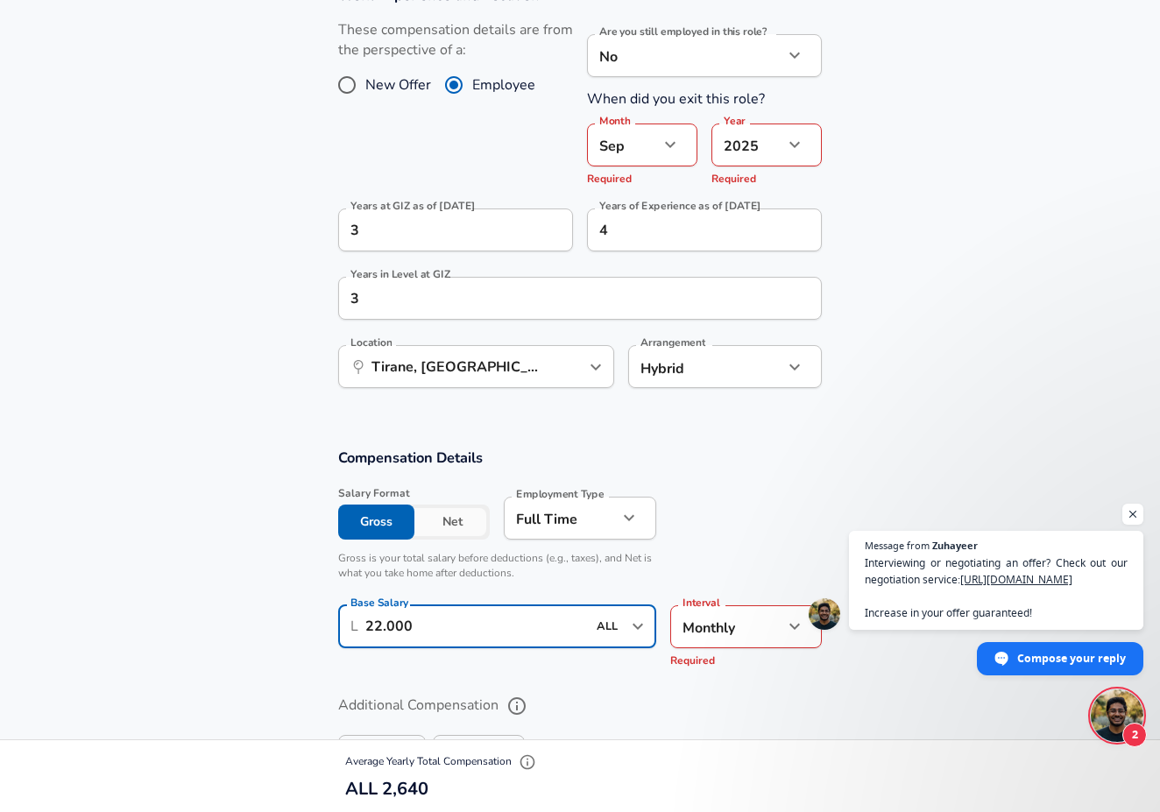
type input "220.000"
click at [232, 613] on section "Compensation Details Salary Format Gross Net Employment Type [DEMOGRAPHIC_DATA]…" at bounding box center [580, 563] width 1160 height 230
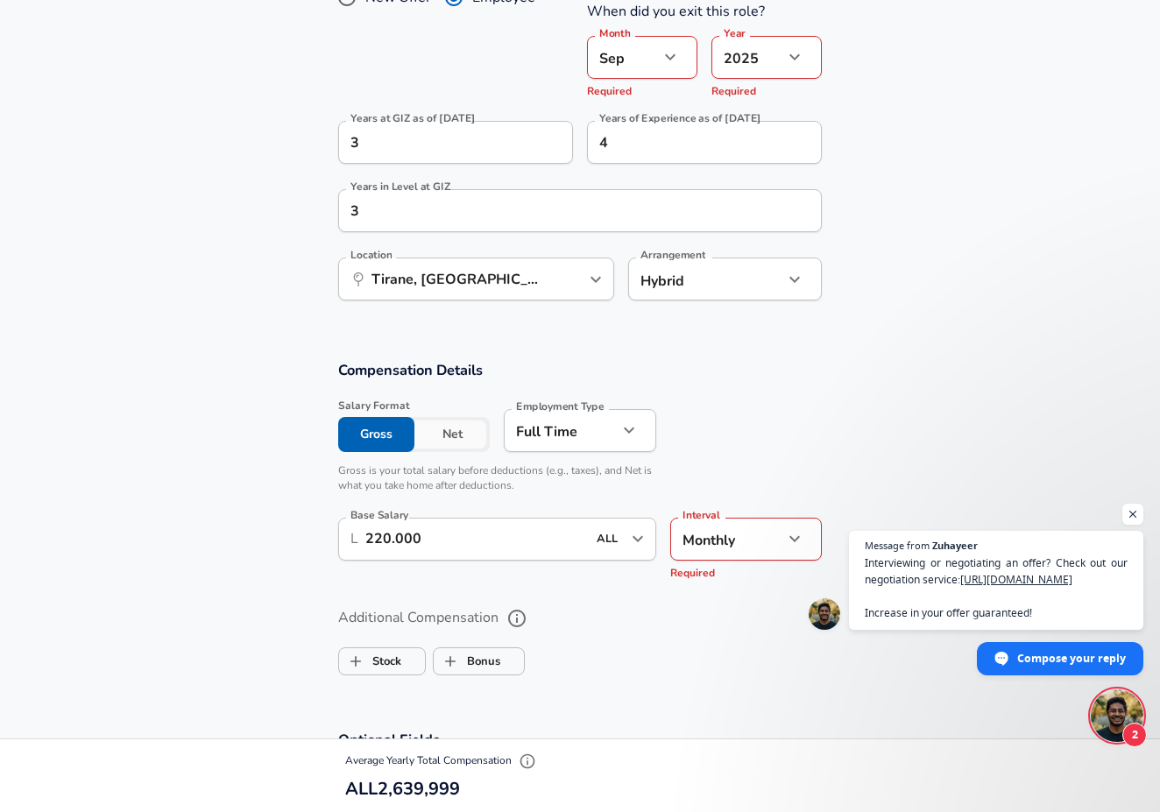
scroll to position [966, 0]
click at [473, 657] on label "Bonus" at bounding box center [467, 659] width 67 height 33
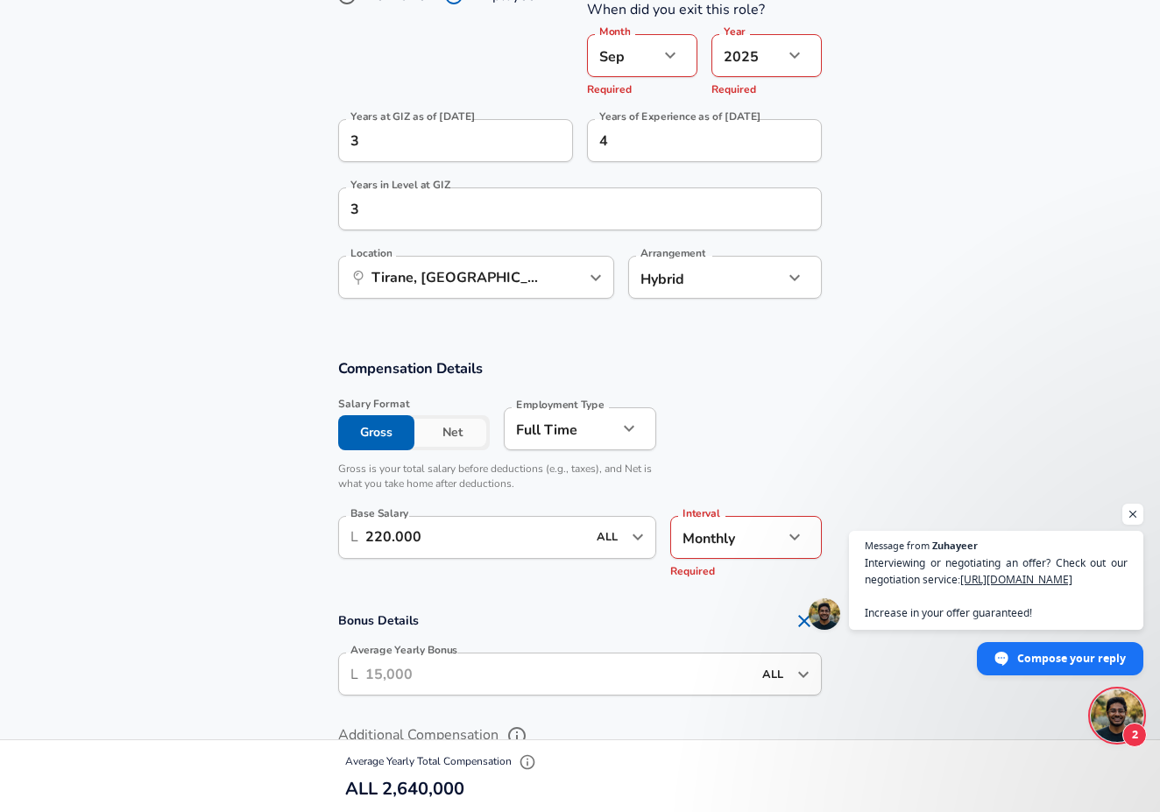
scroll to position [1023, 0]
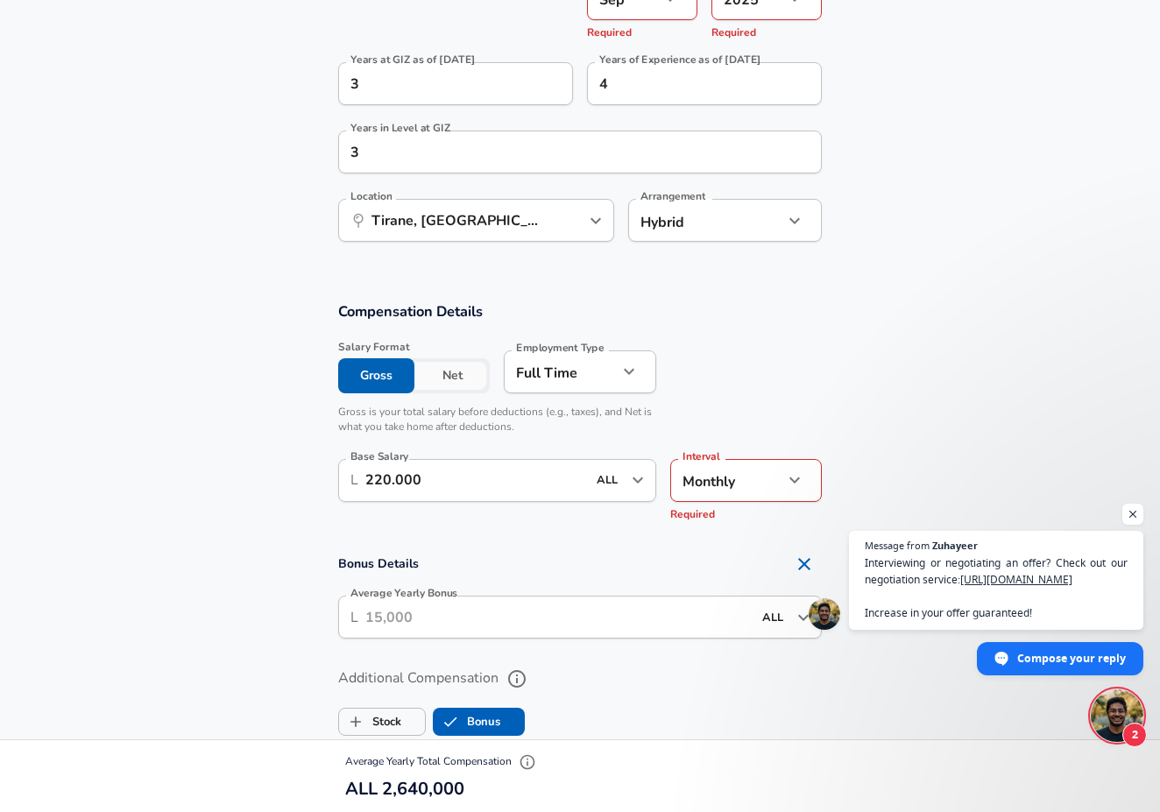
click at [808, 566] on icon "Remove Section" at bounding box center [804, 564] width 21 height 21
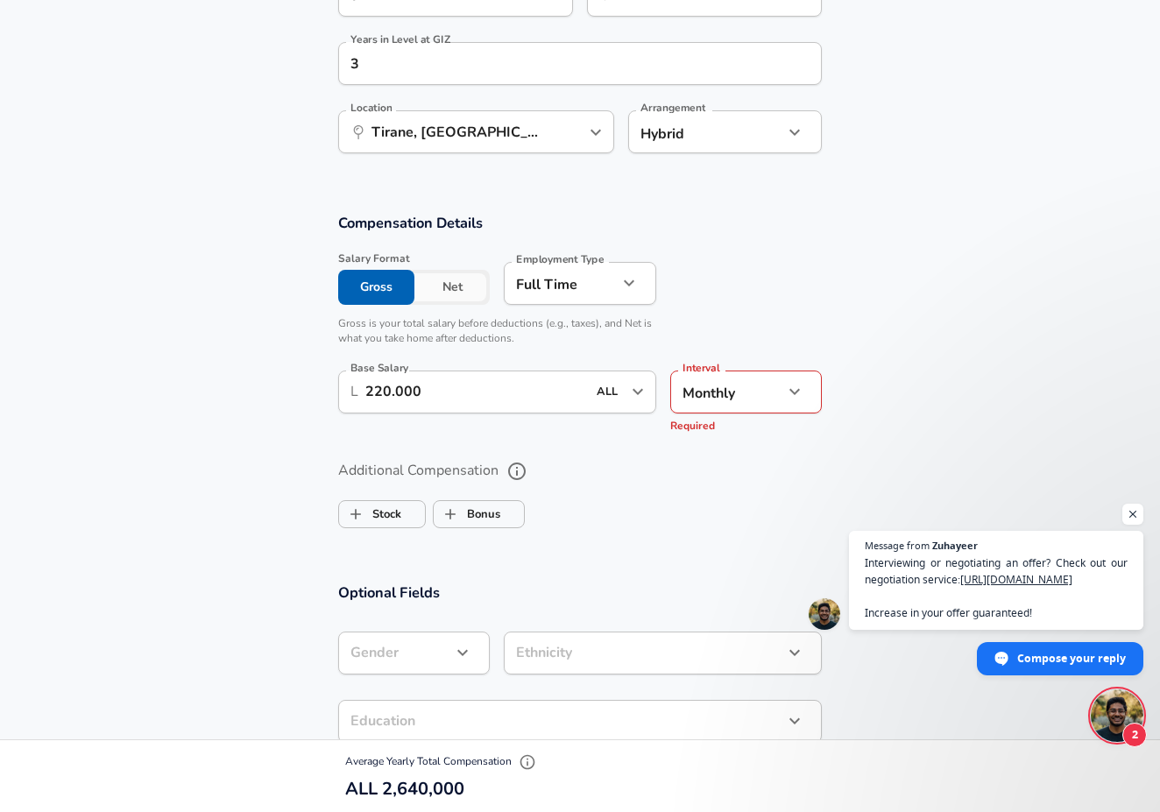
scroll to position [1119, 0]
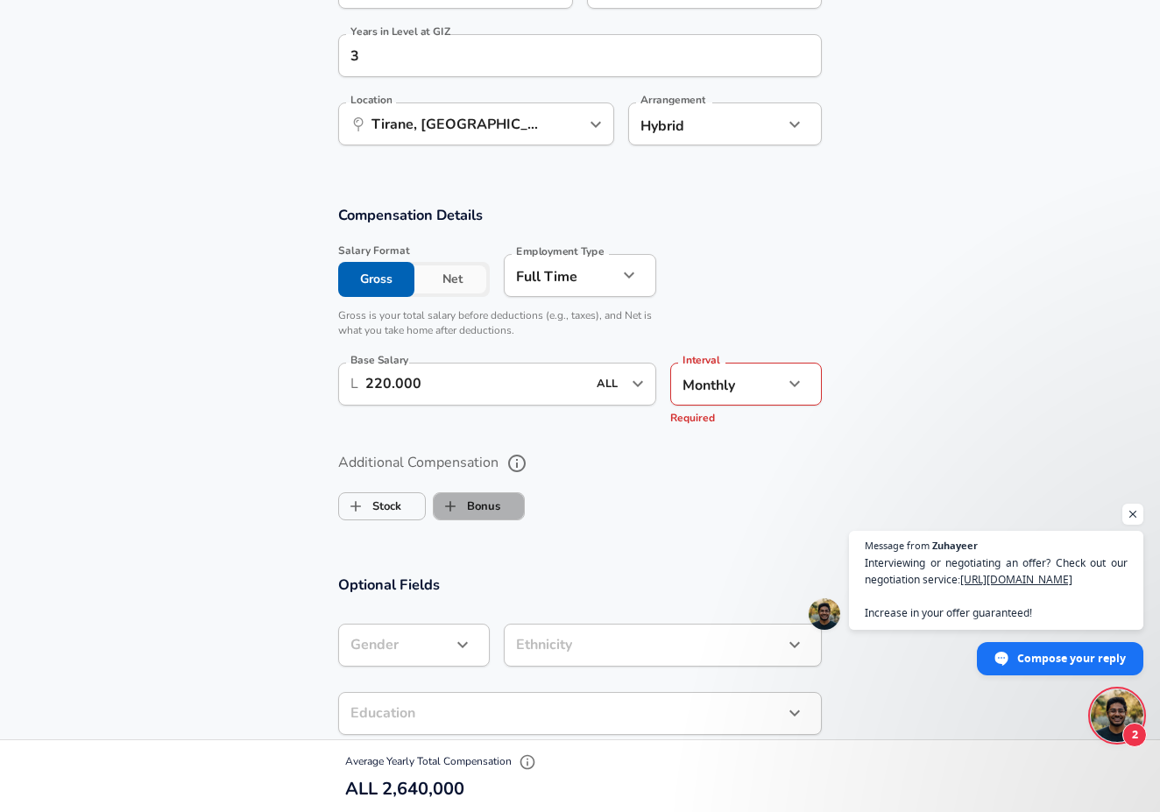
click at [493, 512] on label "Bonus" at bounding box center [467, 506] width 67 height 33
checkbox input "true"
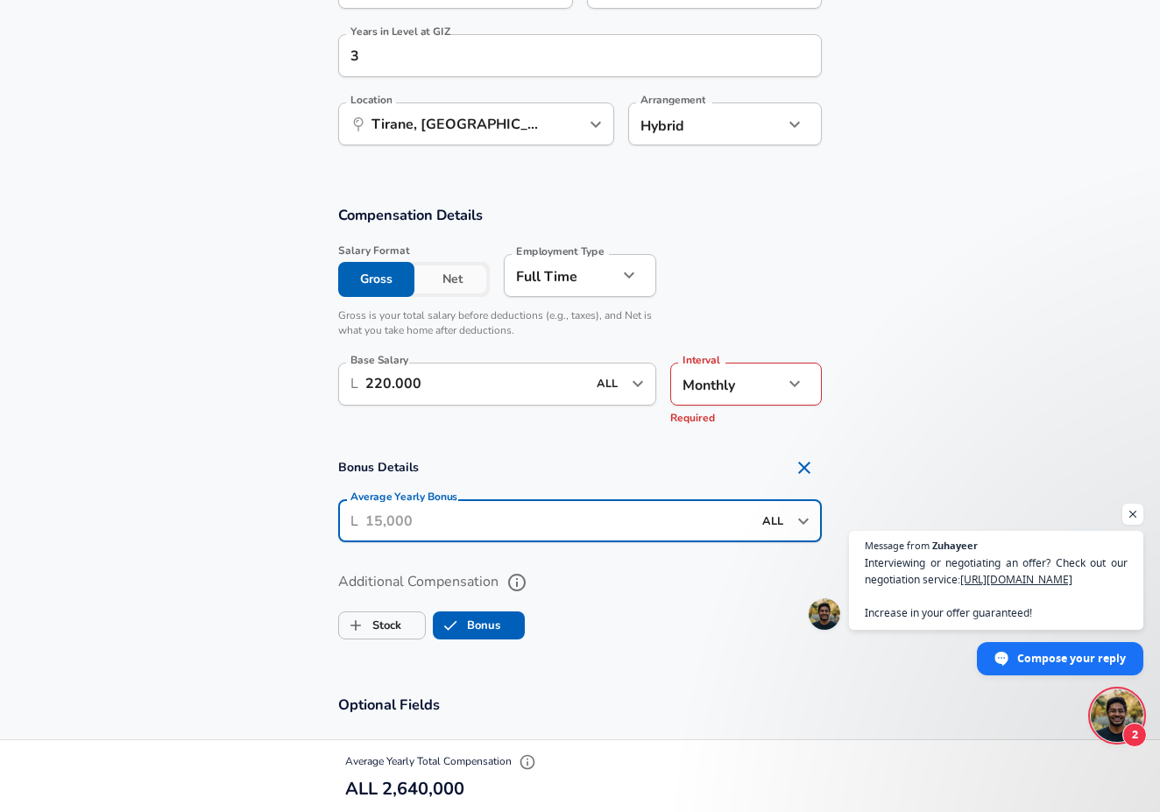
click at [512, 521] on input "Average Yearly Bonus" at bounding box center [558, 520] width 386 height 43
type input "110.000"
click at [254, 487] on section "Bonus Details Average Yearly Bonus ​ L 110.000 ALL ​ Average Yearly Bonus" at bounding box center [580, 501] width 1160 height 103
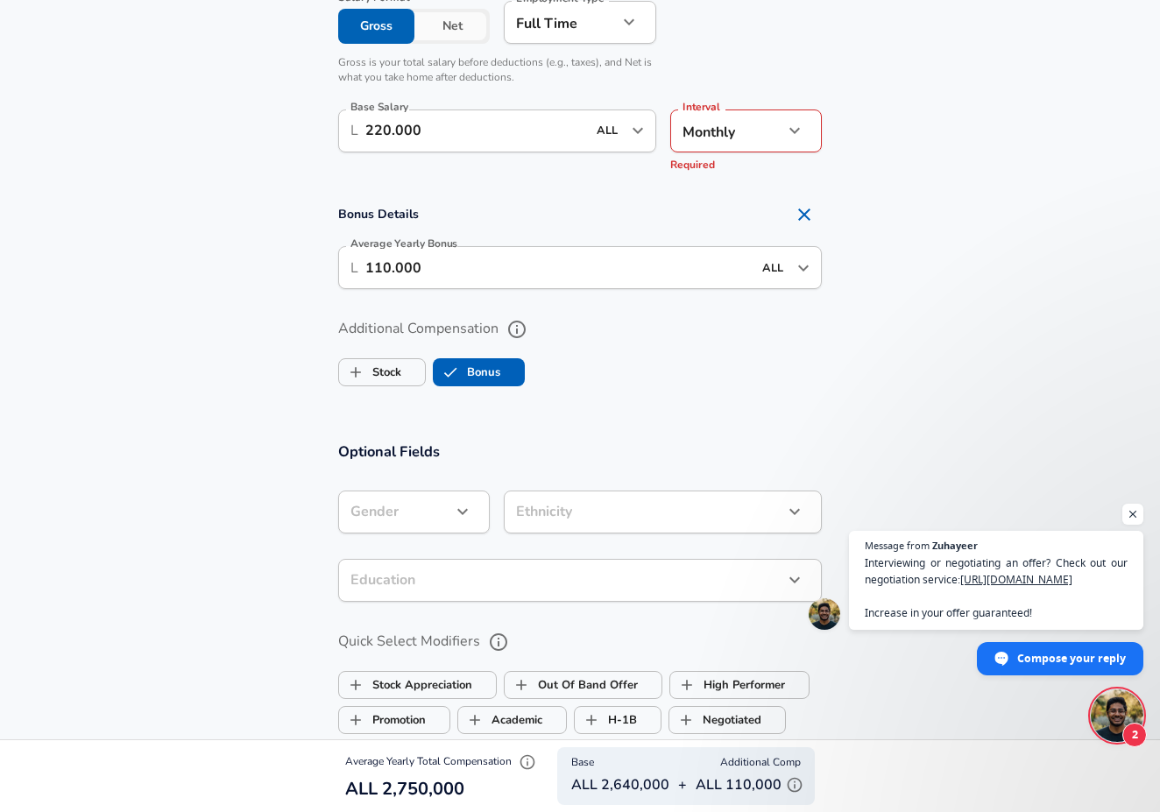
scroll to position [1407, 0]
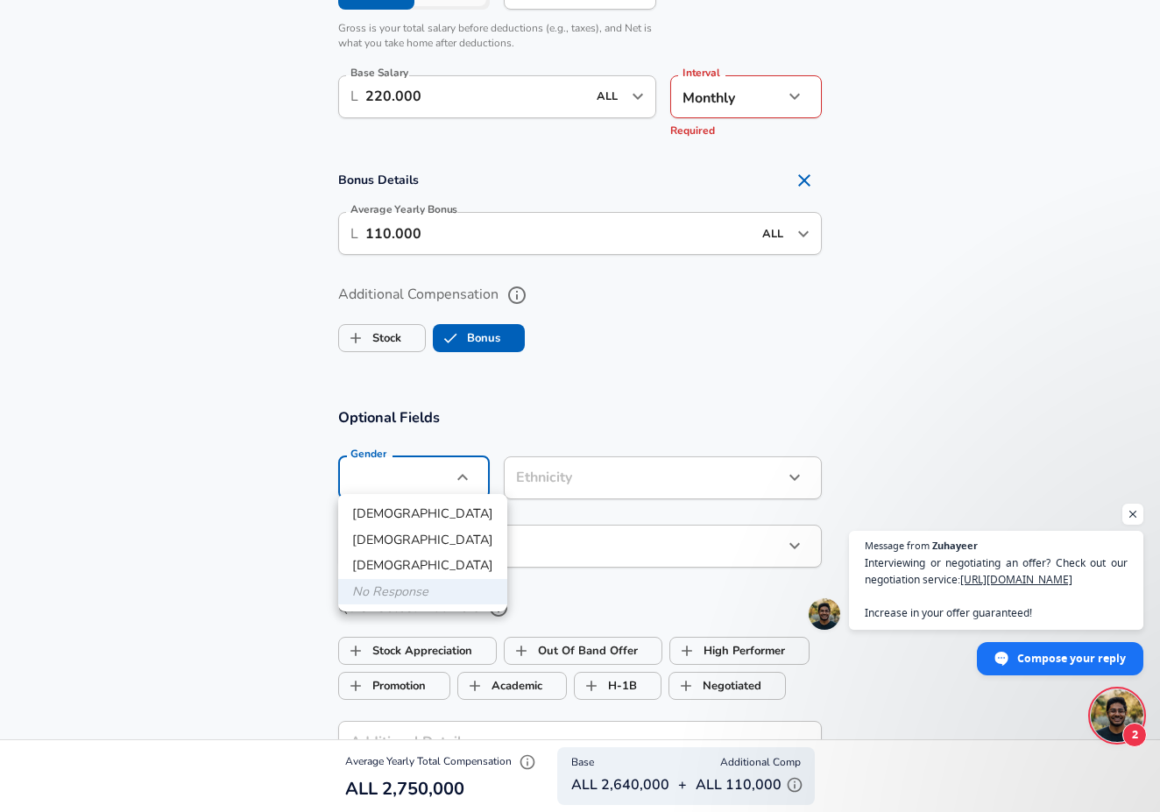
click at [308, 473] on div at bounding box center [580, 406] width 1160 height 812
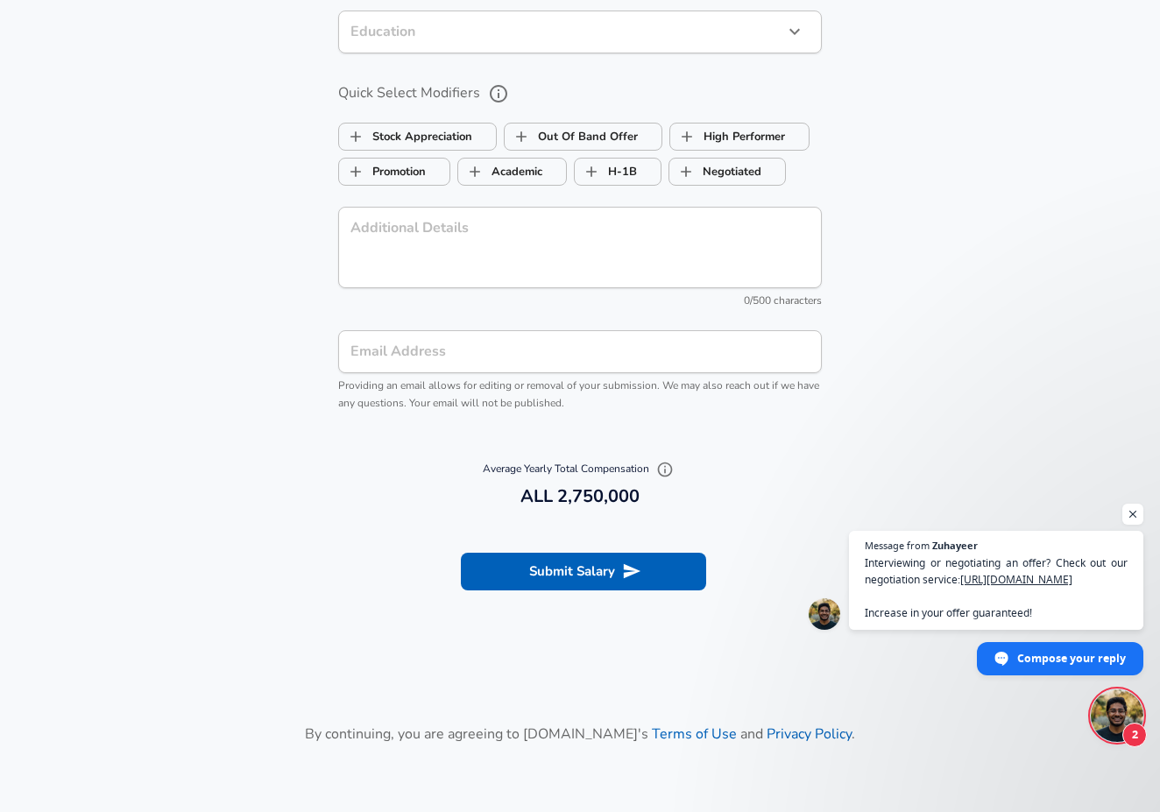
scroll to position [1924, 0]
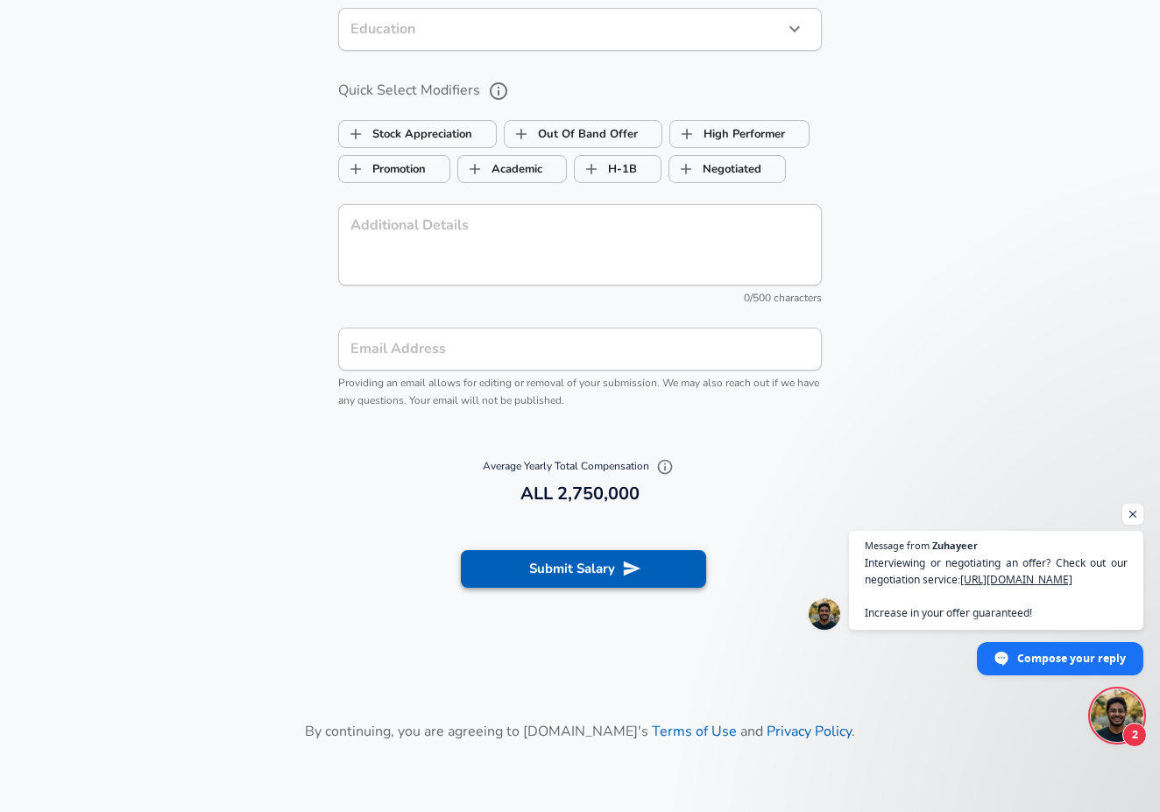
click at [578, 553] on button "Submit Salary" at bounding box center [583, 568] width 245 height 37
